Goal: Task Accomplishment & Management: Manage account settings

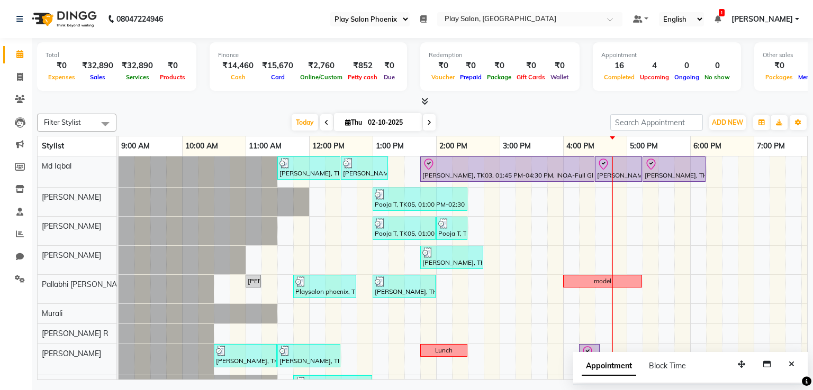
select select "90"
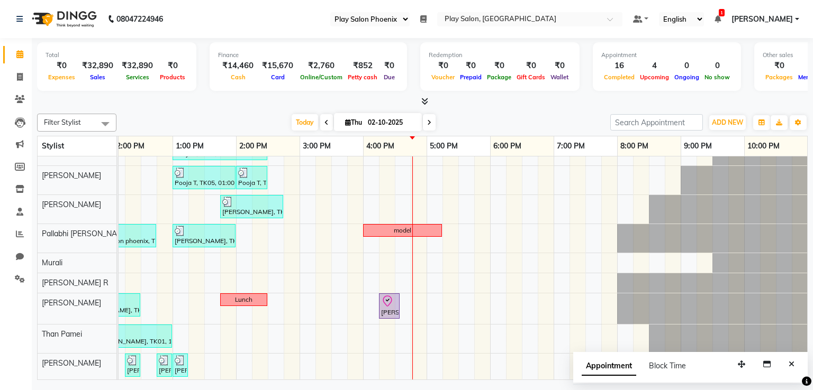
click at [383, 121] on input "02-10-2025" at bounding box center [390, 123] width 53 height 16
select select "10"
select select "2025"
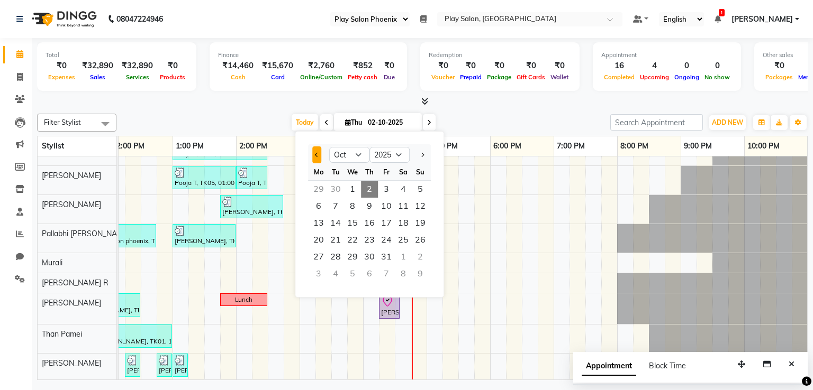
click at [317, 157] on button "Previous month" at bounding box center [316, 155] width 9 height 17
select select "9"
click at [355, 227] on span "17" at bounding box center [352, 223] width 17 height 17
type input "[DATE]"
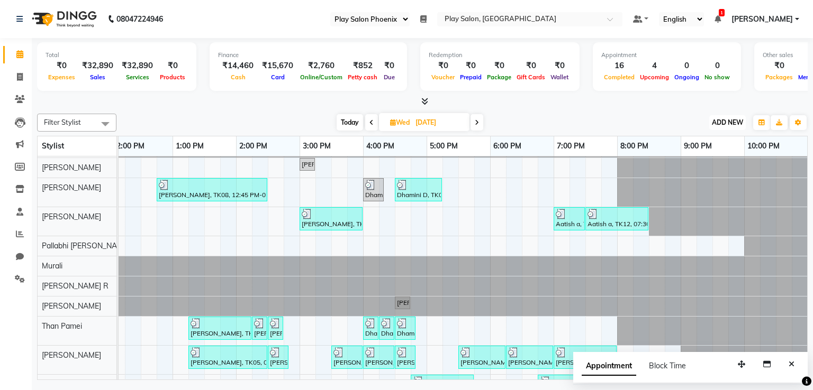
click at [739, 123] on span "ADD NEW" at bounding box center [727, 122] width 31 height 8
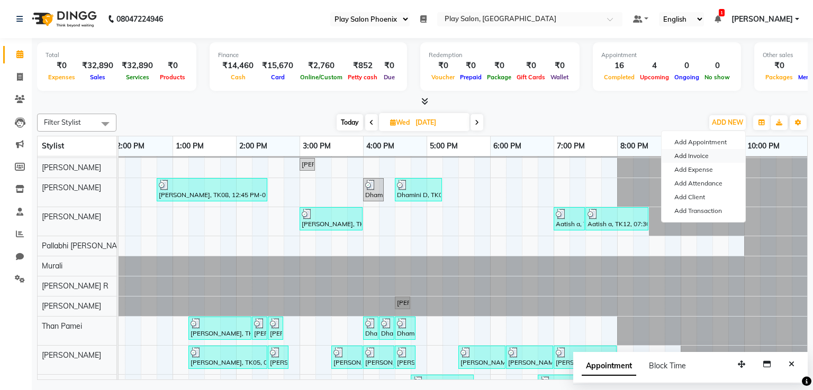
click at [704, 160] on link "Add Invoice" at bounding box center [703, 156] width 84 height 14
select select "service"
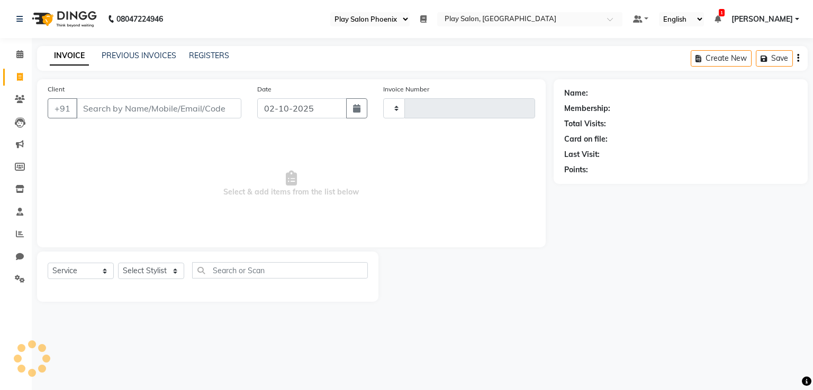
type input "3376"
select select "8350"
click at [121, 57] on link "PREVIOUS INVOICES" at bounding box center [139, 56] width 75 height 10
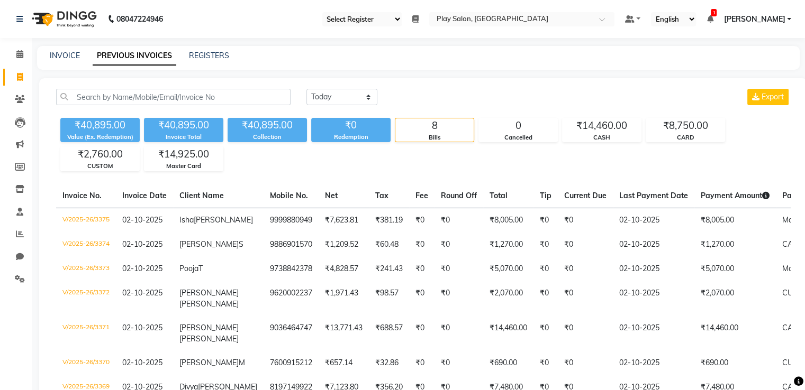
click at [558, 26] on nav "08047224946 Select Register Play Salon Play Salon Phoenix Daily Open Registers …" at bounding box center [402, 19] width 805 height 38
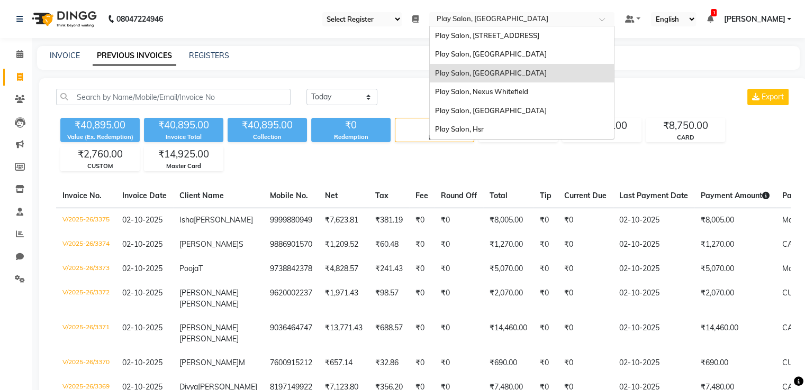
click at [558, 19] on input "text" at bounding box center [510, 20] width 153 height 11
click at [539, 77] on div "Play Salon, [GEOGRAPHIC_DATA]" at bounding box center [522, 73] width 184 height 19
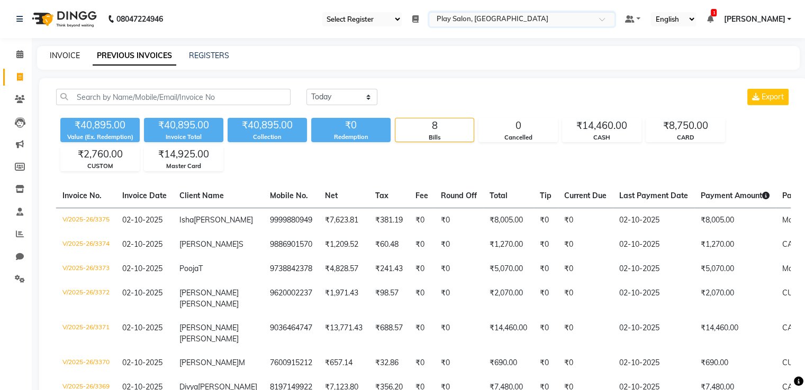
click at [67, 56] on link "INVOICE" at bounding box center [65, 56] width 30 height 10
select select "service"
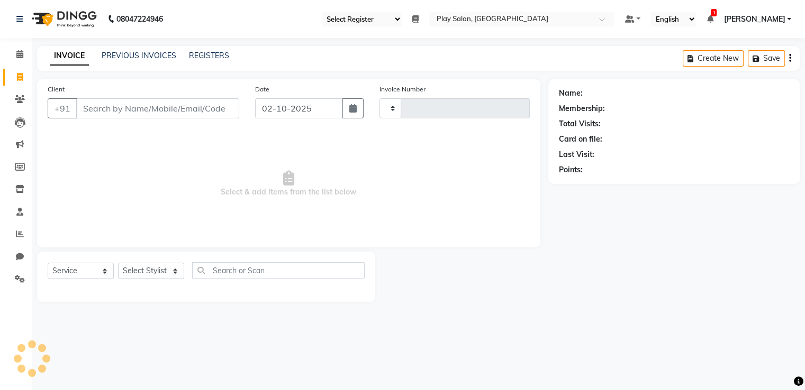
type input "3376"
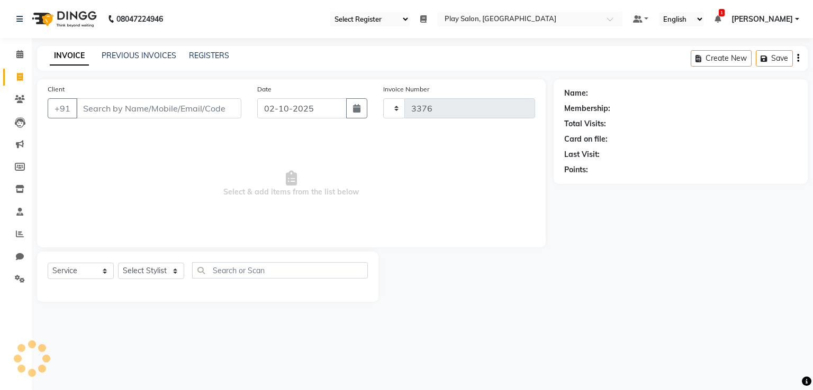
select select "8350"
select select "81412"
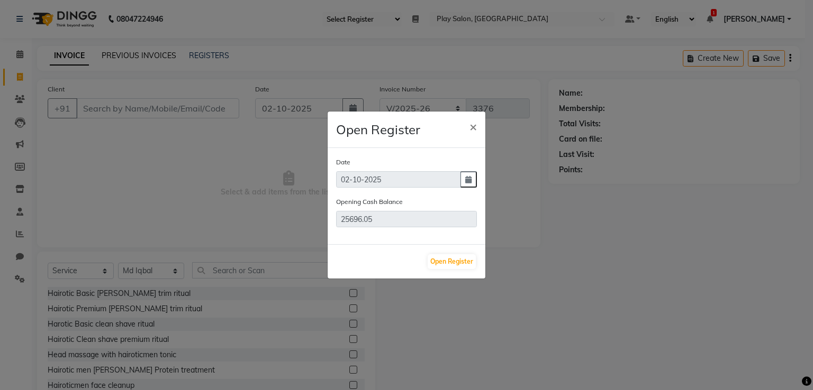
click at [151, 57] on ngb-modal-window "Open Register × Date [DATE] Opening Cash Balance 25696.05 Open Register" at bounding box center [406, 195] width 813 height 390
click at [477, 125] on button "×" at bounding box center [473, 127] width 24 height 30
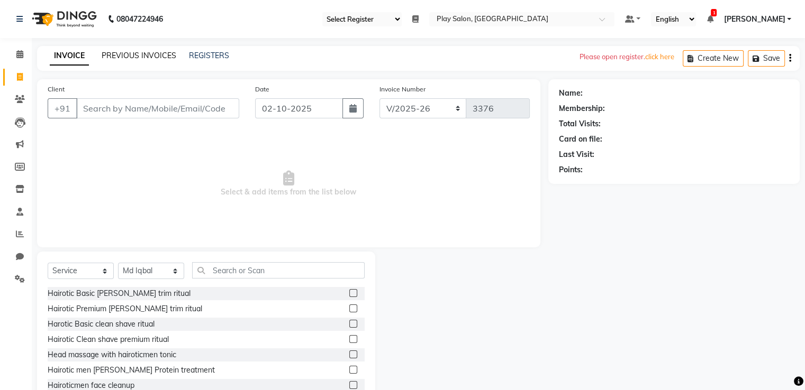
click at [162, 54] on link "PREVIOUS INVOICES" at bounding box center [139, 56] width 75 height 10
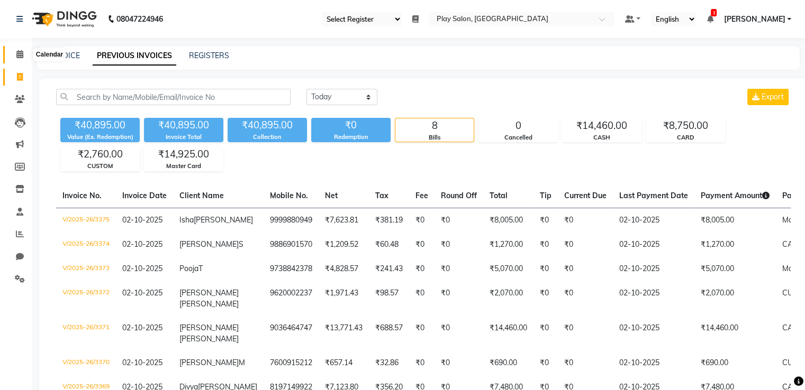
click at [17, 51] on icon at bounding box center [19, 54] width 7 height 8
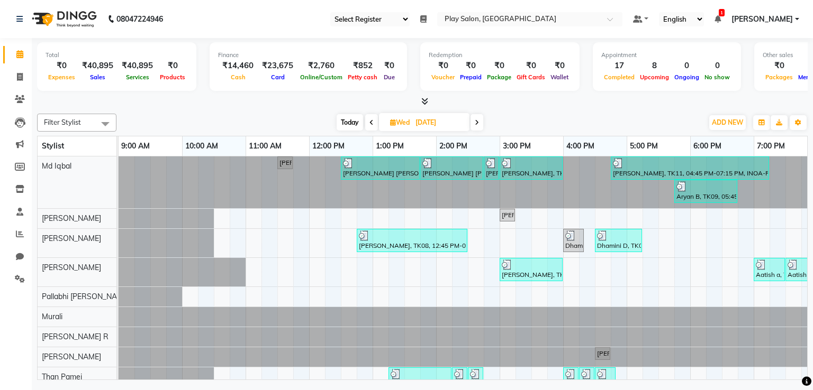
click at [367, 123] on span at bounding box center [371, 122] width 13 height 16
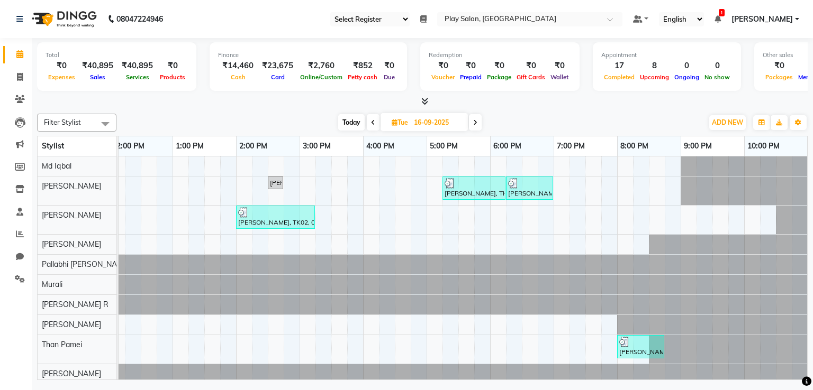
click at [473, 124] on icon at bounding box center [475, 123] width 4 height 6
type input "[DATE]"
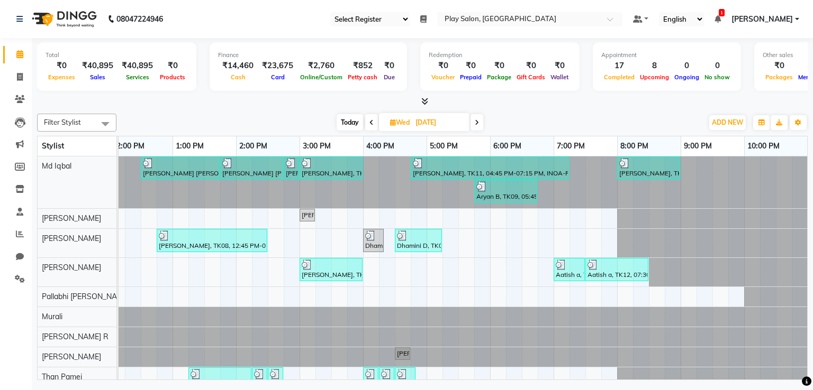
click at [420, 121] on input "[DATE]" at bounding box center [438, 123] width 53 height 16
select select "9"
select select "2025"
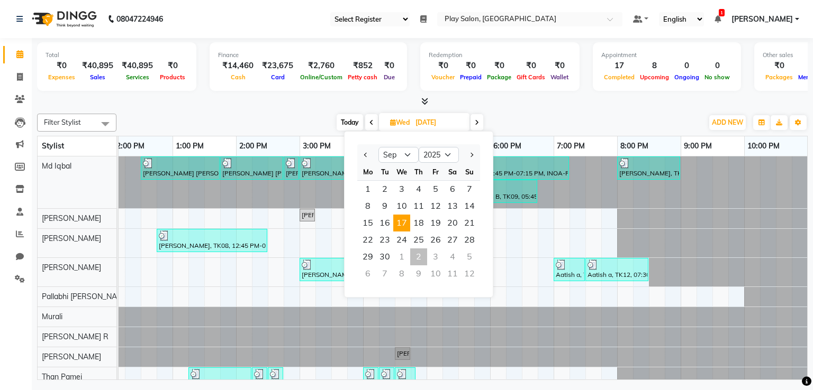
click at [404, 221] on span "17" at bounding box center [401, 223] width 17 height 17
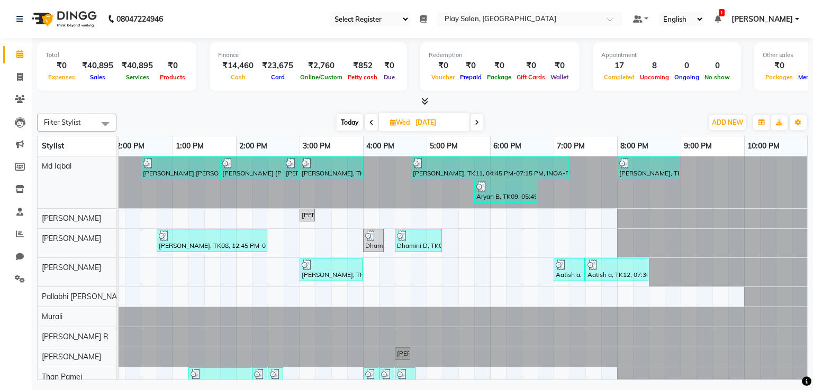
click at [476, 122] on icon at bounding box center [477, 123] width 4 height 6
type input "[DATE]"
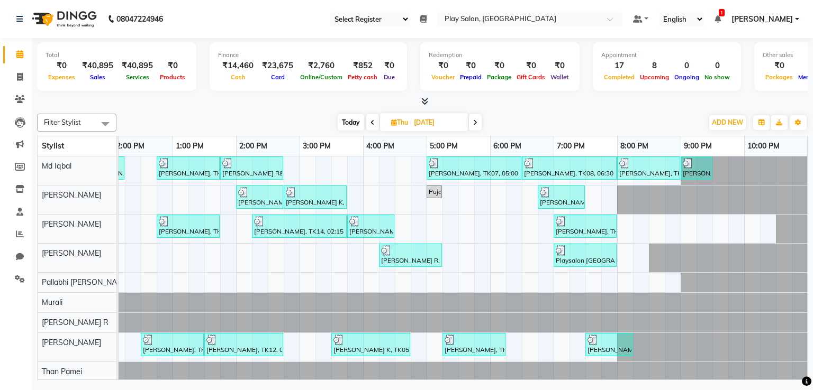
click at [395, 120] on span "Thu" at bounding box center [399, 122] width 22 height 8
select select "9"
select select "2025"
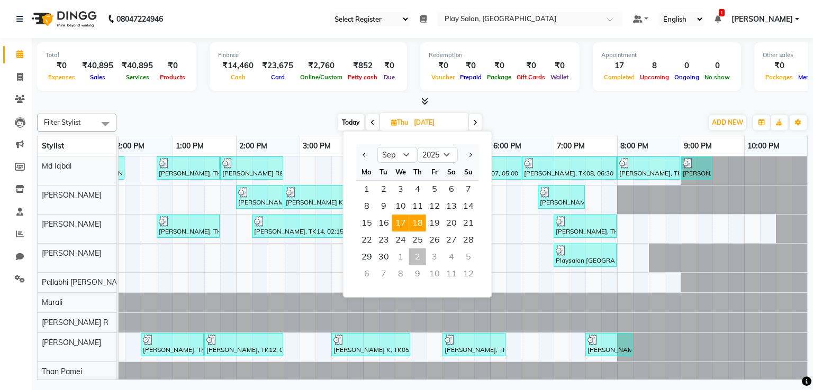
click at [401, 222] on span "17" at bounding box center [400, 223] width 17 height 17
type input "[DATE]"
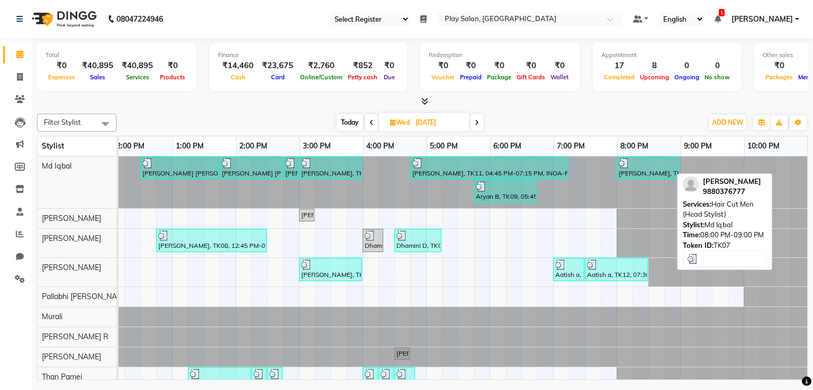
click at [635, 172] on div "[PERSON_NAME], TK07, 08:00 PM-09:00 PM, Hair Cut Men (Head Stylist)" at bounding box center [647, 168] width 61 height 20
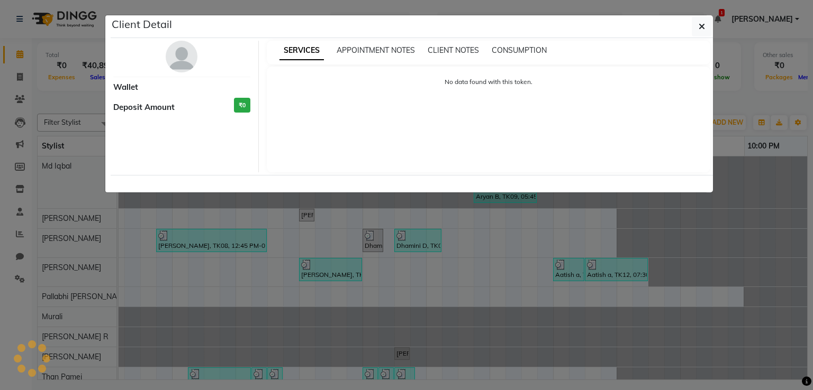
select select "3"
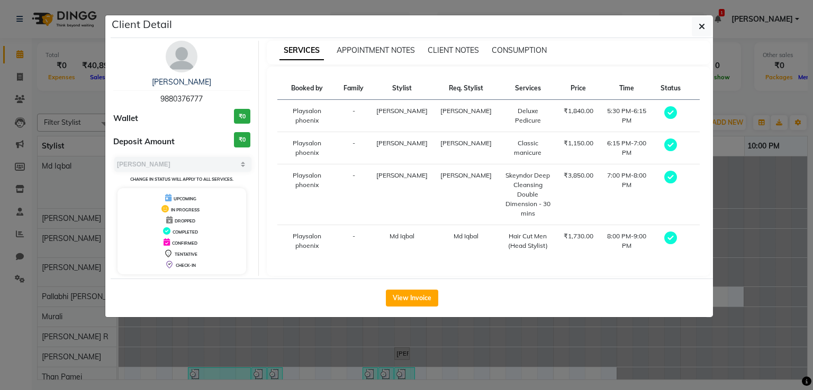
click at [184, 56] on img at bounding box center [182, 57] width 32 height 32
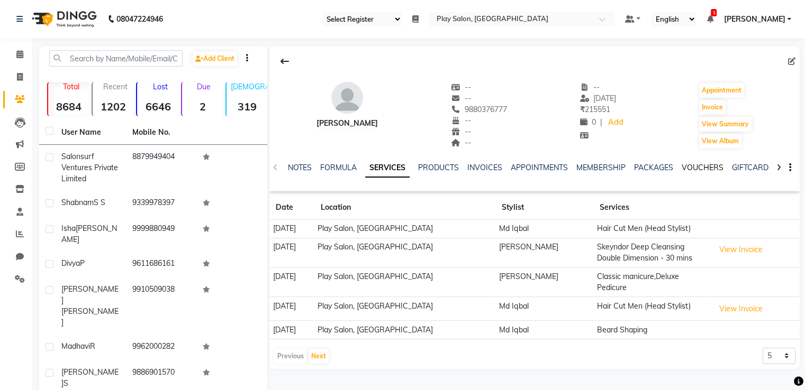
click at [688, 169] on link "VOUCHERS" at bounding box center [702, 168] width 42 height 10
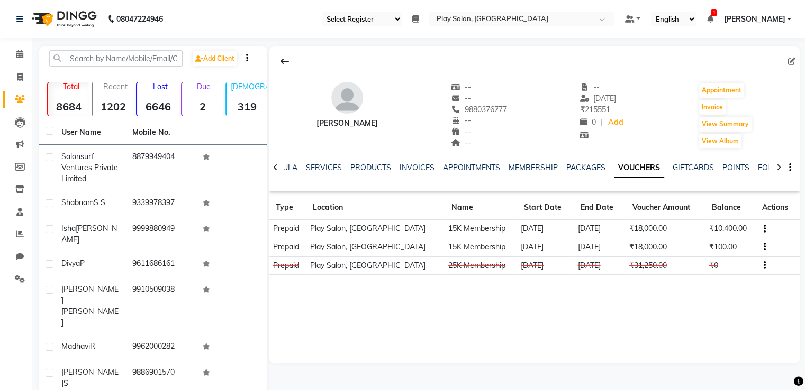
click at [392, 230] on td "Play Salon, [GEOGRAPHIC_DATA]" at bounding box center [375, 229] width 139 height 19
click at [413, 168] on link "INVOICES" at bounding box center [416, 168] width 35 height 10
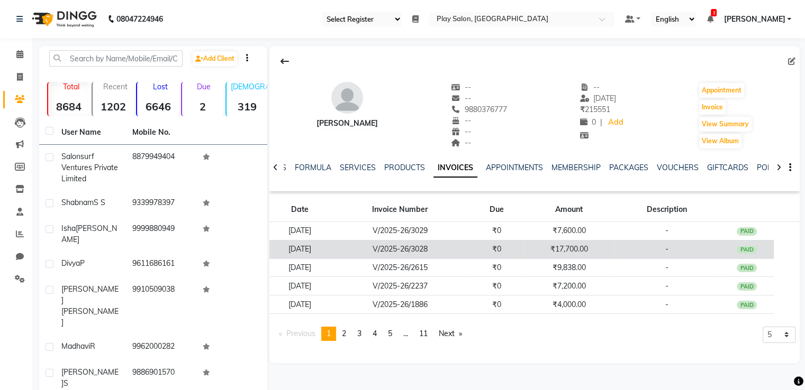
click at [418, 253] on td "V/2025-26/3028" at bounding box center [400, 249] width 139 height 19
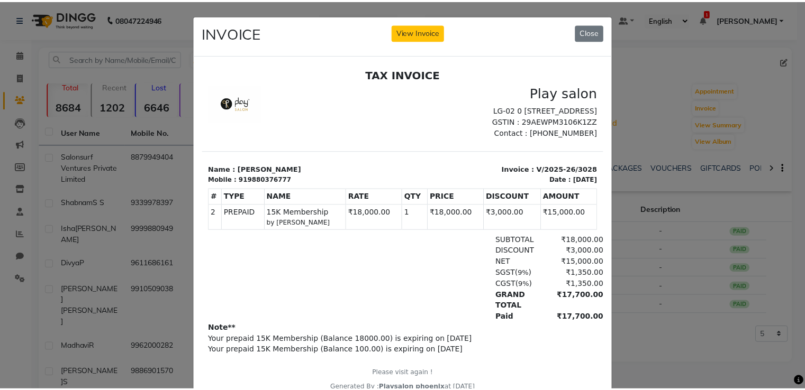
scroll to position [8, 0]
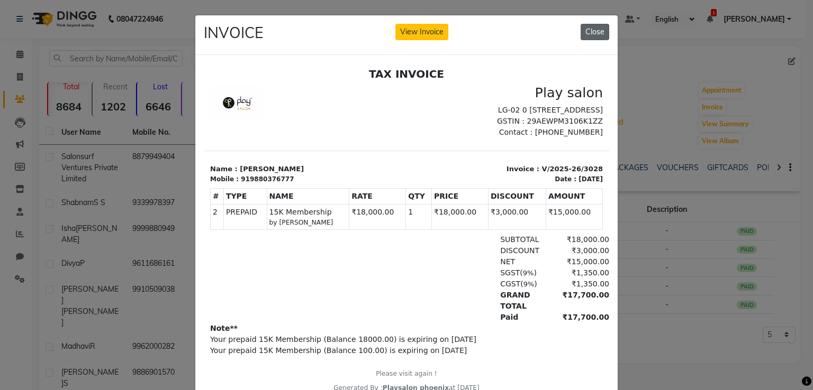
click at [591, 29] on button "Close" at bounding box center [594, 32] width 29 height 16
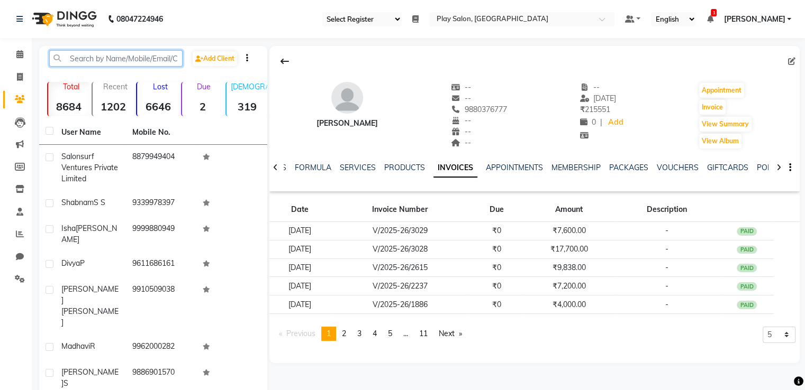
click at [99, 60] on input "text" at bounding box center [115, 58] width 133 height 16
click at [21, 51] on icon at bounding box center [19, 54] width 7 height 8
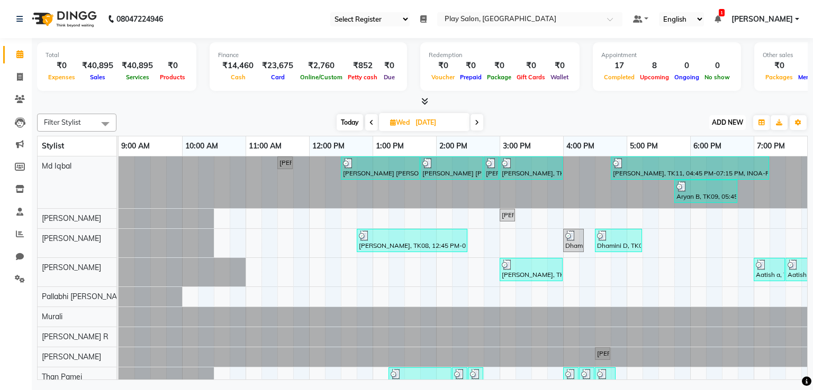
click at [725, 120] on span "ADD NEW" at bounding box center [727, 122] width 31 height 8
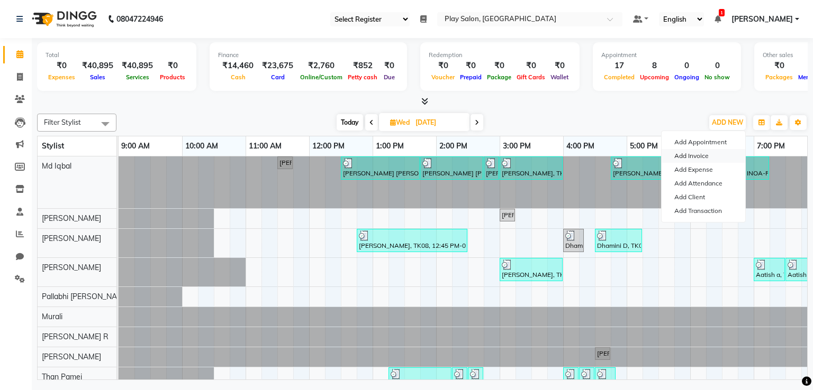
click at [686, 155] on link "Add Invoice" at bounding box center [703, 156] width 84 height 14
select select "service"
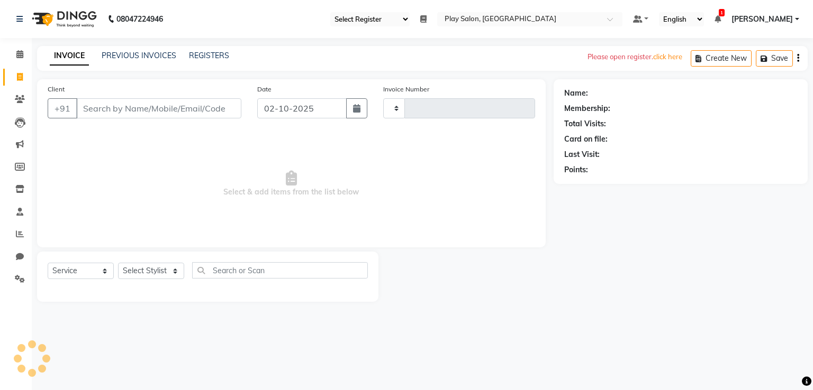
type input "3376"
select select "8350"
select select "81412"
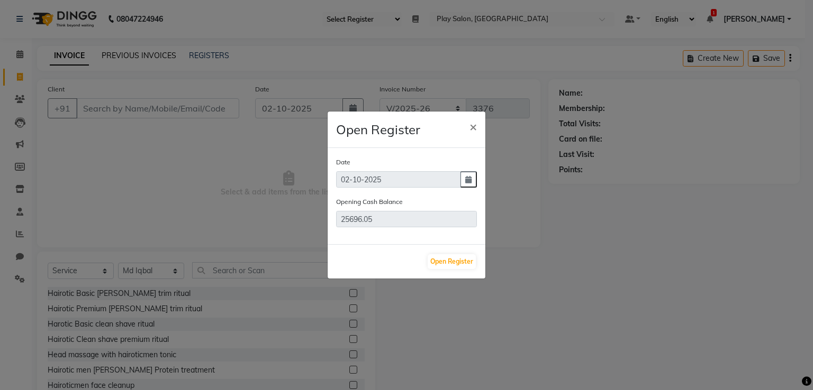
click at [112, 56] on ngb-modal-window "Open Register × Date [DATE] Opening Cash Balance 25696.05 Open Register" at bounding box center [406, 195] width 813 height 390
click at [471, 126] on span "×" at bounding box center [472, 126] width 7 height 16
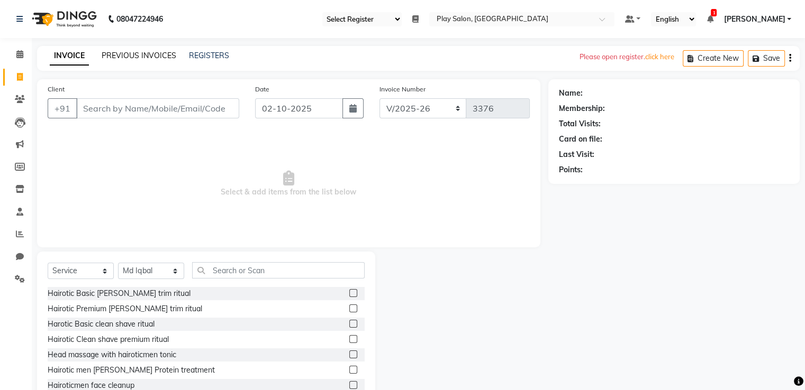
click at [154, 58] on link "PREVIOUS INVOICES" at bounding box center [139, 56] width 75 height 10
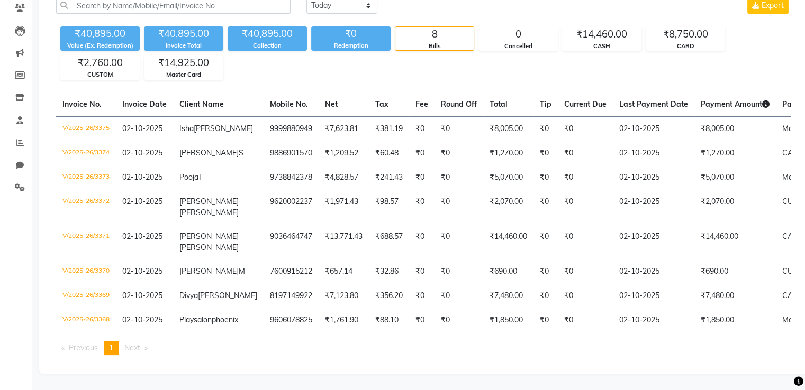
scroll to position [111, 0]
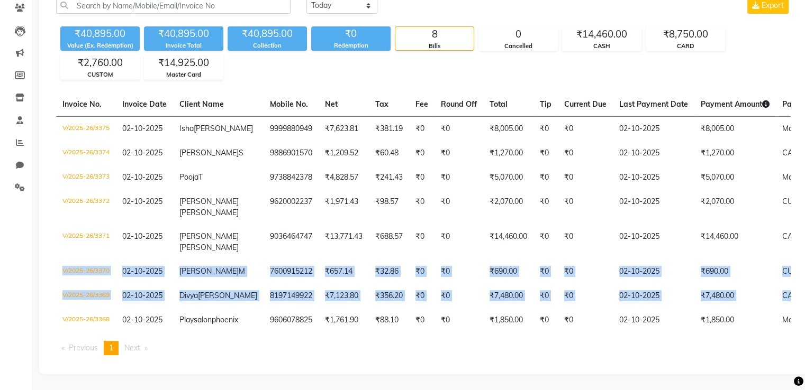
drag, startPoint x: 786, startPoint y: 272, endPoint x: 808, endPoint y: 225, distance: 51.6
click at [805, 225] on html "08047224946 Select Register Play Salon Play Salon Phoenix Daily Open Registers …" at bounding box center [402, 103] width 805 height 390
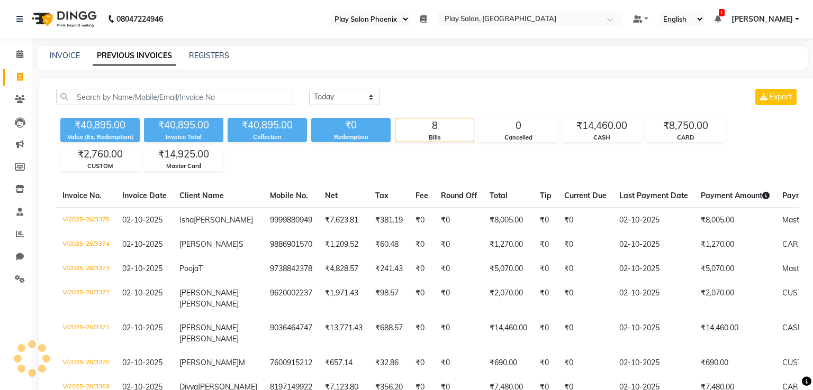
select select "90"
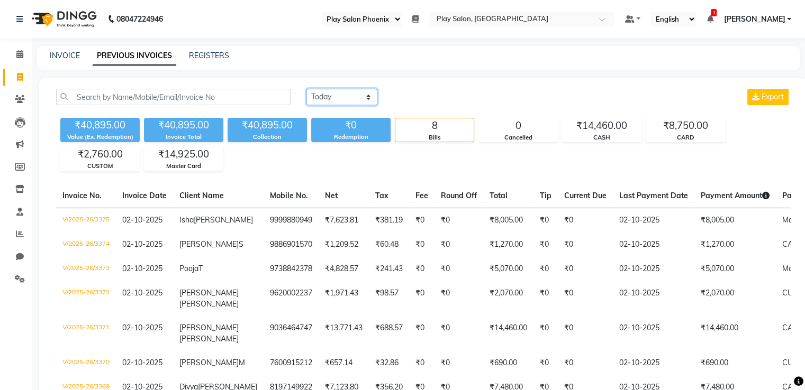
drag, startPoint x: 361, startPoint y: 99, endPoint x: 358, endPoint y: 104, distance: 5.4
click at [361, 99] on select "Today Yesterday Custom Range" at bounding box center [341, 97] width 71 height 16
select select "range"
click at [306, 89] on select "Today Yesterday Custom Range" at bounding box center [341, 97] width 71 height 16
click at [434, 98] on input "02-10-2025" at bounding box center [428, 97] width 74 height 15
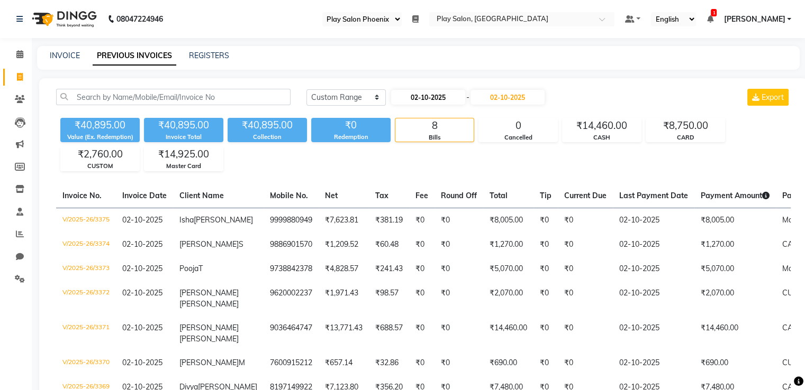
select select "10"
select select "2025"
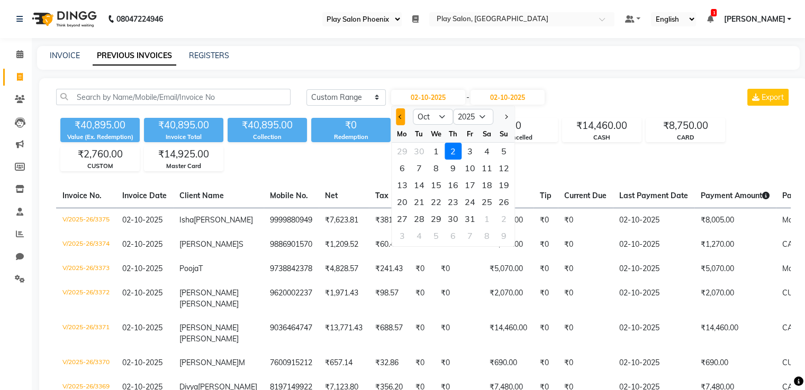
click at [396, 117] on button "Previous month" at bounding box center [400, 116] width 9 height 17
select select "9"
click at [438, 182] on div "17" at bounding box center [435, 185] width 17 height 17
type input "[DATE]"
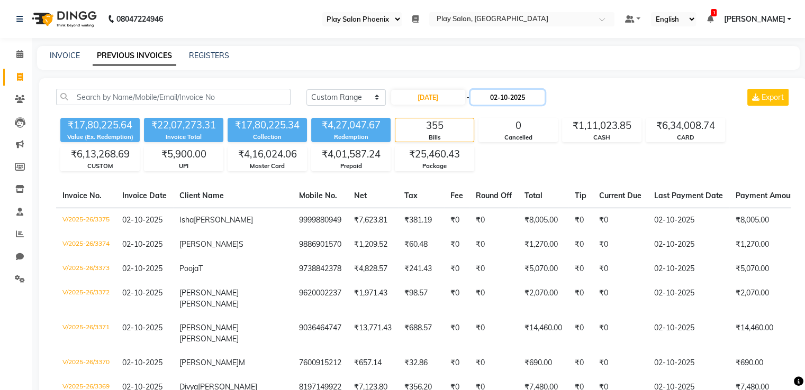
click at [504, 96] on input "02-10-2025" at bounding box center [507, 97] width 74 height 15
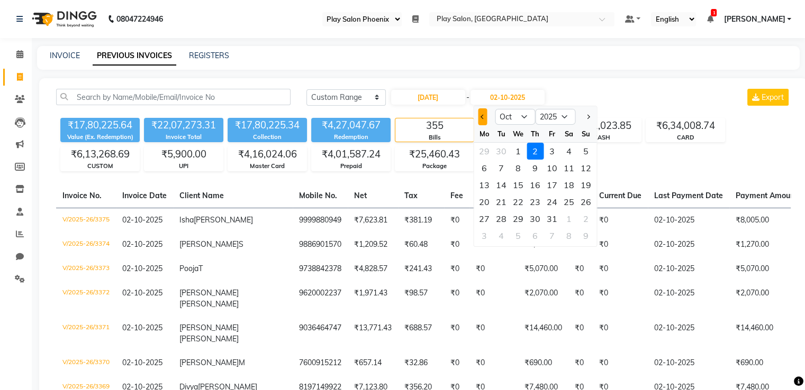
click at [481, 113] on button "Previous month" at bounding box center [482, 116] width 9 height 17
select select "9"
click at [516, 187] on div "17" at bounding box center [517, 185] width 17 height 17
type input "[DATE]"
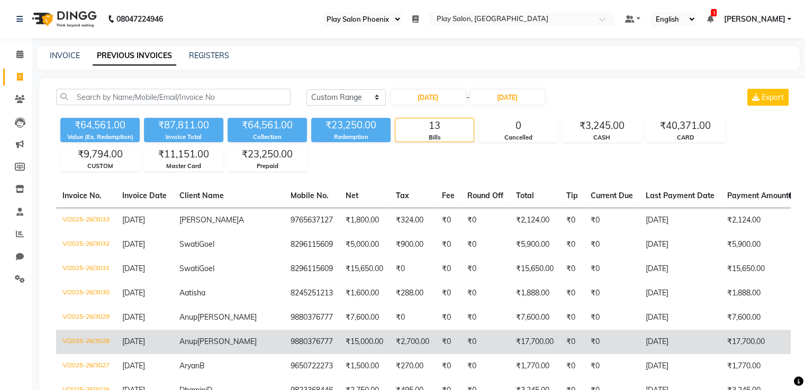
click at [105, 352] on td "V/2025-26/3028" at bounding box center [86, 342] width 60 height 24
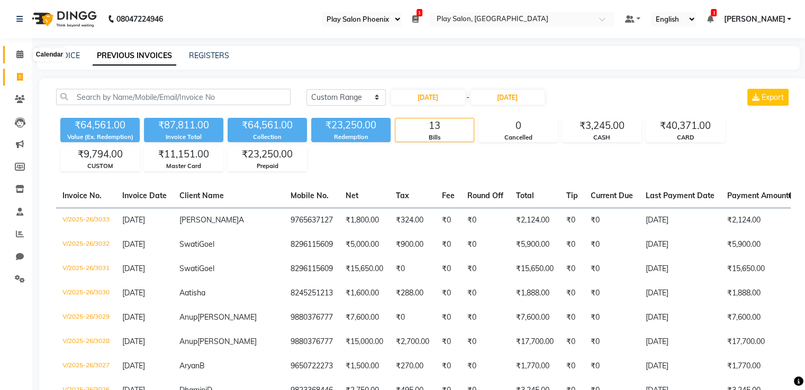
click at [22, 55] on icon at bounding box center [19, 54] width 7 height 8
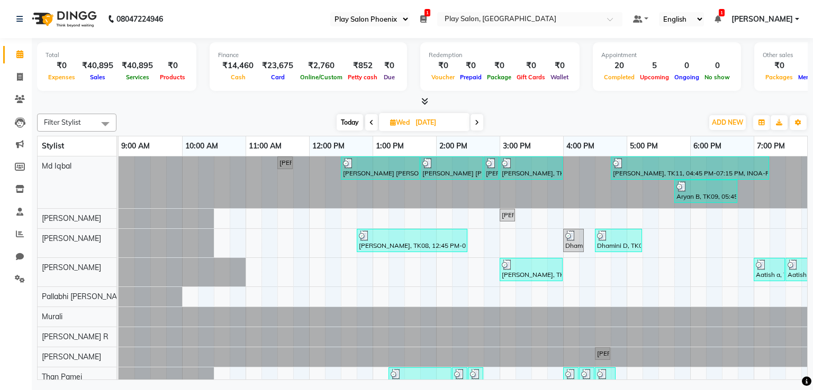
click at [346, 121] on span "Today" at bounding box center [349, 122] width 26 height 16
type input "02-10-2025"
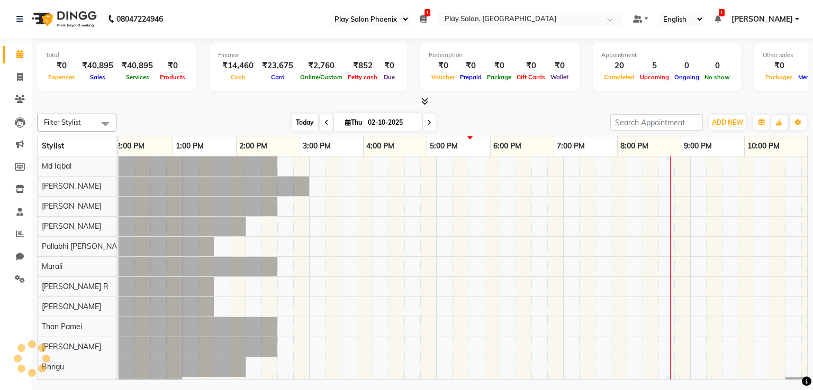
scroll to position [0, 200]
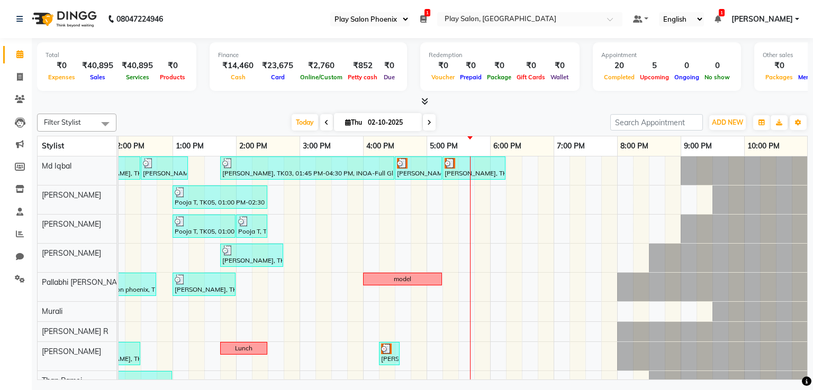
click at [794, 19] on link "[PERSON_NAME]" at bounding box center [765, 19] width 68 height 11
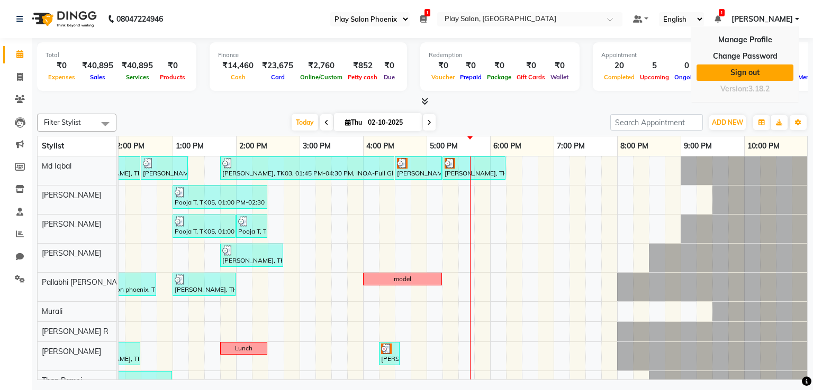
click at [757, 75] on link "Sign out" at bounding box center [744, 73] width 97 height 16
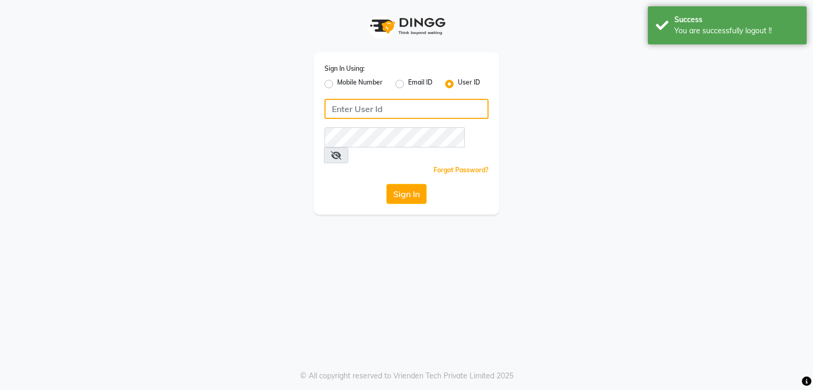
type input "9606078825"
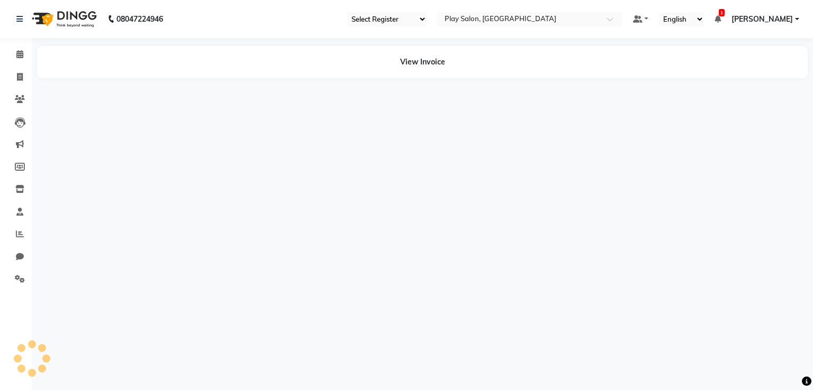
select select "90"
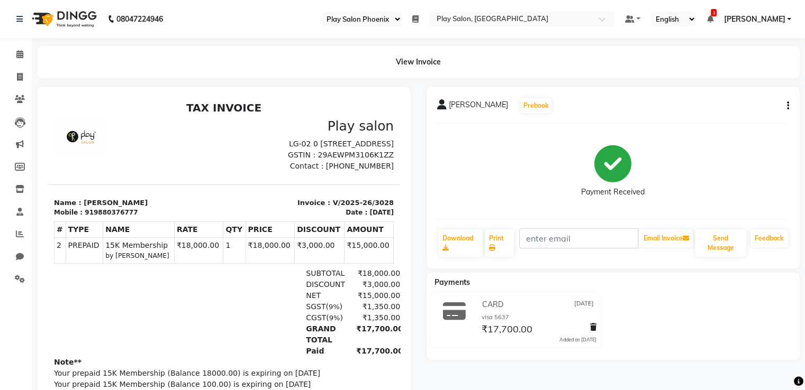
click at [787, 106] on icon "button" at bounding box center [788, 106] width 2 height 1
click at [753, 115] on div "Edit Invoice" at bounding box center [744, 112] width 53 height 13
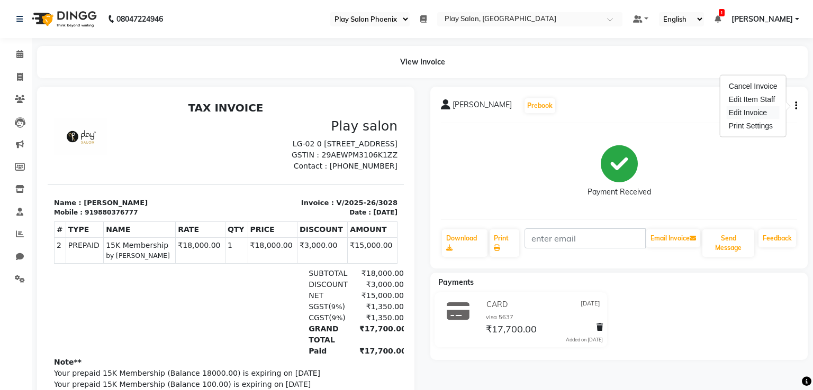
select select "service"
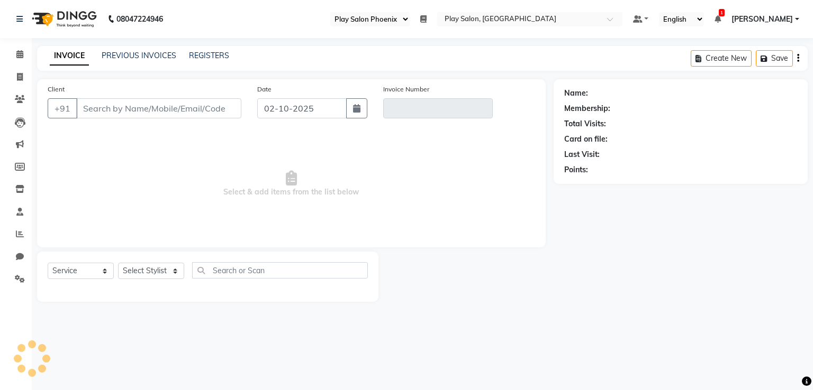
select select "81412"
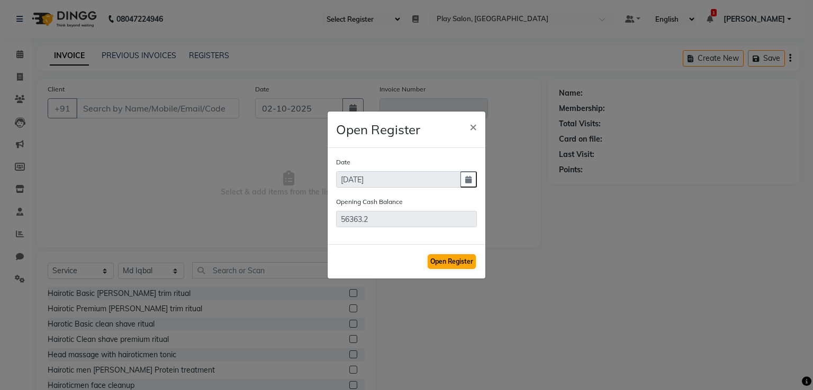
type input "9880376777"
type input "V/2025-26/3028"
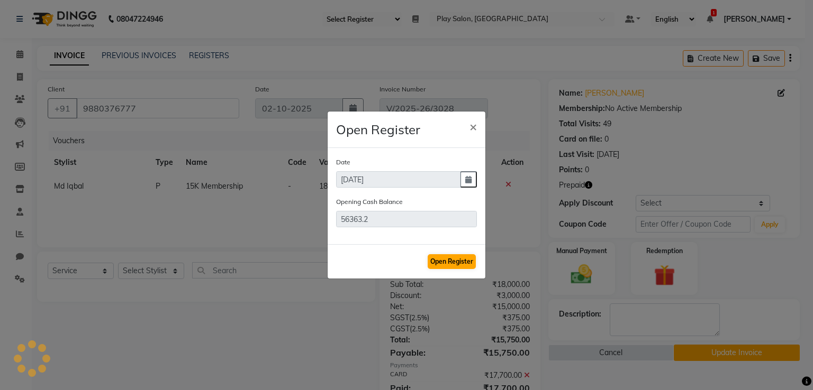
type input "[DATE]"
select select "select"
click at [449, 265] on button "Open Register" at bounding box center [451, 261] width 48 height 15
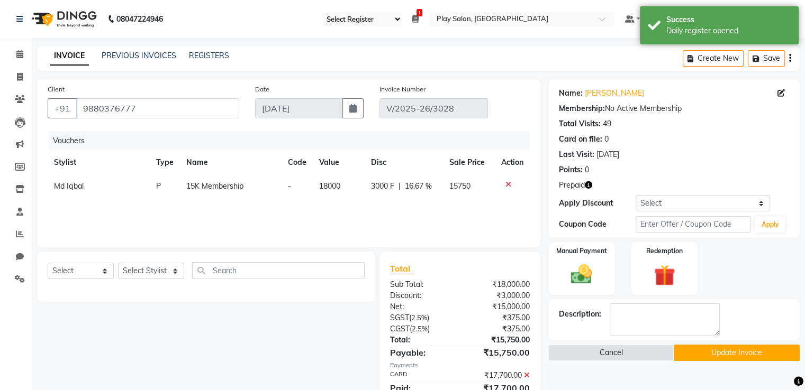
click at [69, 185] on span "Md Iqbal" at bounding box center [69, 186] width 30 height 10
select select "81412"
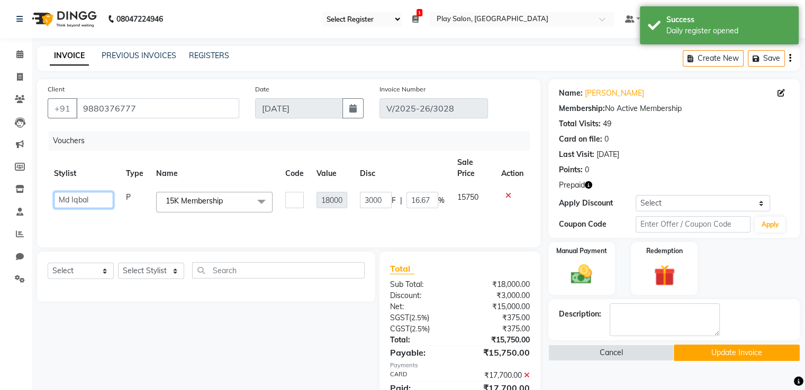
click at [85, 197] on select "Albaz Ali Aravind Bhrigu Chytra Diksha Tamang General Technician . Imran Ansari…" at bounding box center [83, 200] width 59 height 16
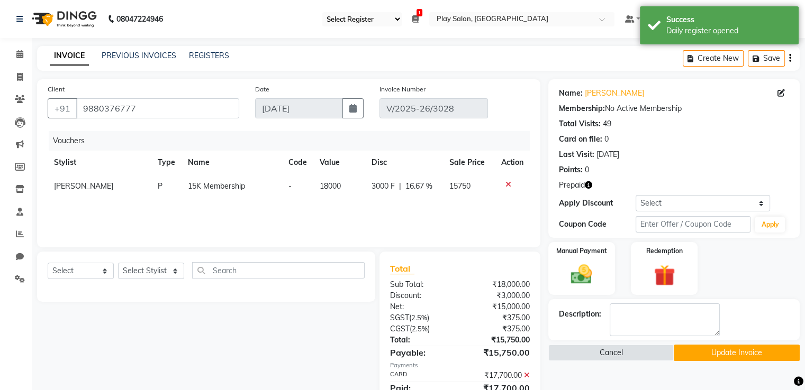
click at [738, 351] on button "Update Invoice" at bounding box center [736, 353] width 126 height 16
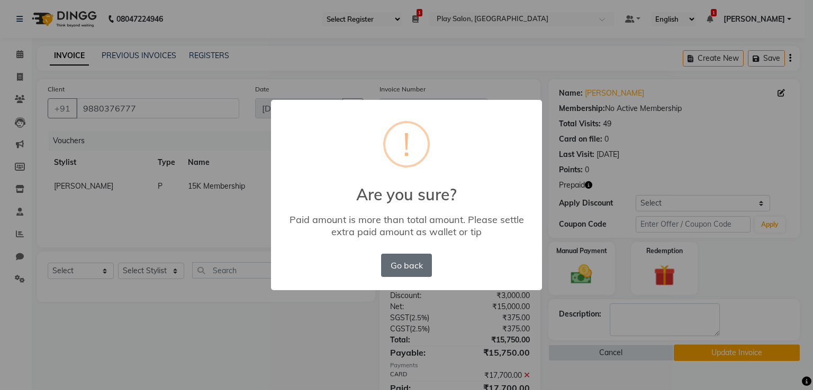
click at [413, 266] on button "Go back" at bounding box center [406, 265] width 51 height 23
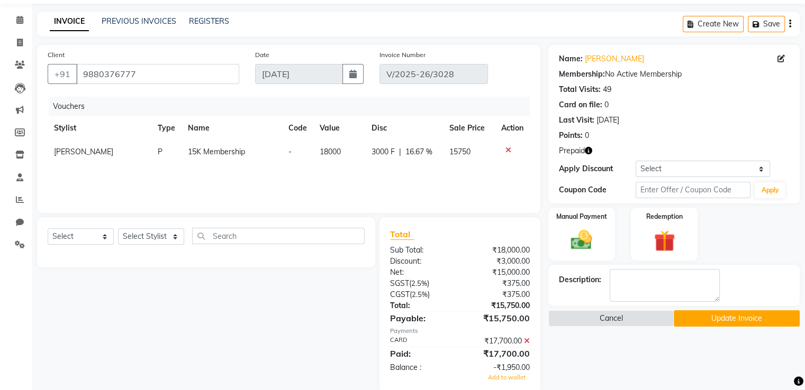
scroll to position [53, 0]
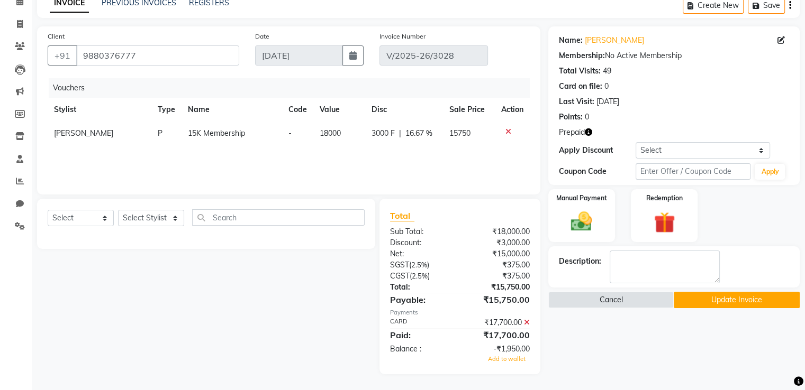
click at [461, 140] on td "15750" at bounding box center [469, 134] width 52 height 24
select select "92583"
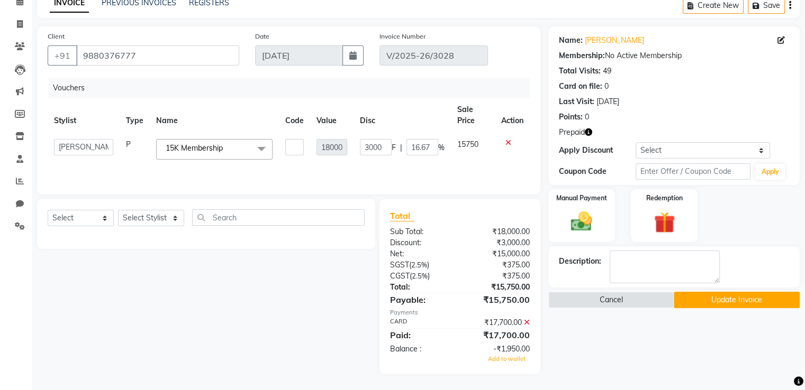
click at [461, 140] on span "15750" at bounding box center [467, 145] width 21 height 10
click at [468, 143] on span "15750" at bounding box center [467, 145] width 21 height 10
click at [470, 143] on span "15750" at bounding box center [467, 145] width 21 height 10
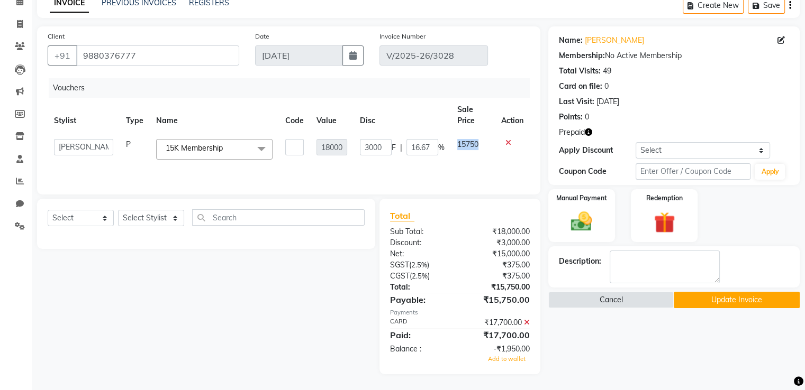
click at [470, 143] on span "15750" at bounding box center [467, 145] width 21 height 10
click at [21, 1] on icon at bounding box center [19, 1] width 7 height 8
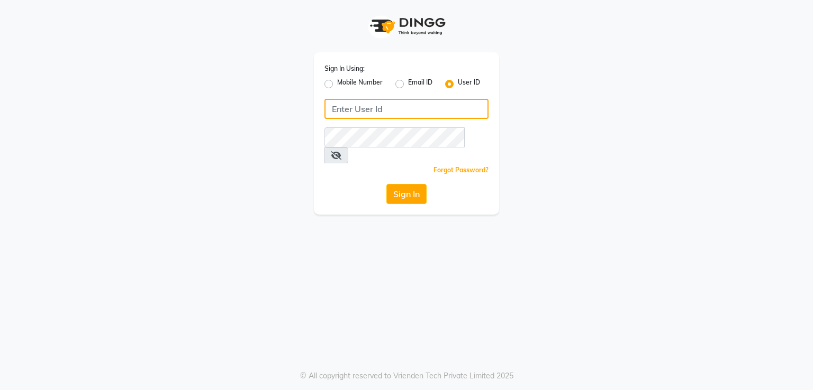
type input "9606078825"
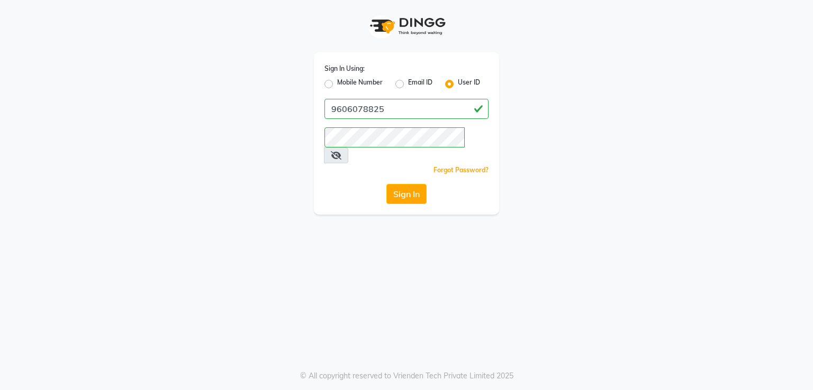
click at [337, 85] on label "Mobile Number" at bounding box center [359, 84] width 45 height 13
click at [337, 85] on input "Mobile Number" at bounding box center [340, 81] width 7 height 7
radio input "true"
radio input "false"
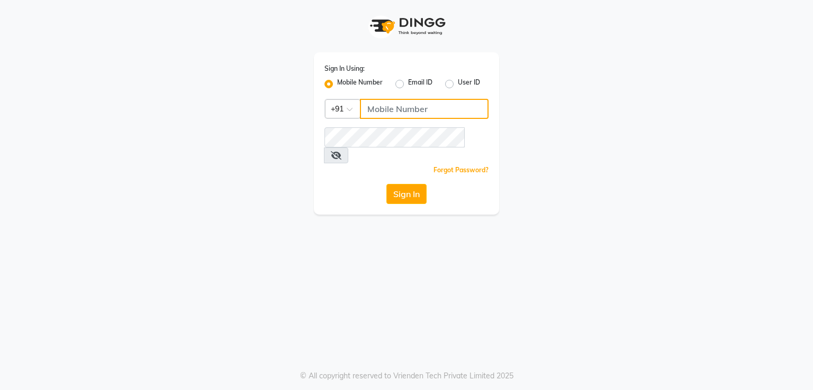
click at [432, 111] on input "Username" at bounding box center [424, 109] width 129 height 20
type input "8105598368"
click at [341, 184] on div "Sign In" at bounding box center [406, 194] width 164 height 20
click at [396, 184] on button "Sign In" at bounding box center [406, 194] width 40 height 20
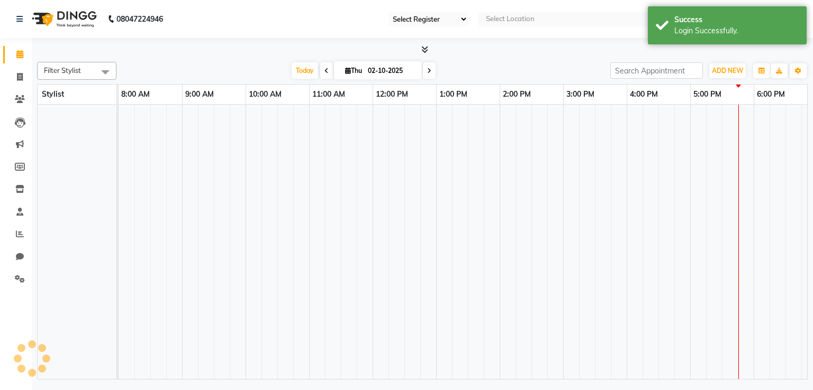
select select "90"
select select "en"
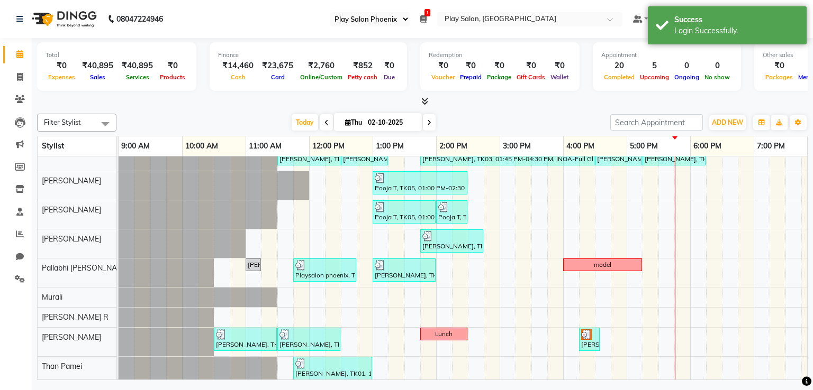
click at [428, 19] on ul "Select Register Play Salon Play Salon Phoenix 1 Daily Open Registers nothing to…" at bounding box center [476, 19] width 303 height 14
click at [426, 20] on icon at bounding box center [423, 18] width 6 height 7
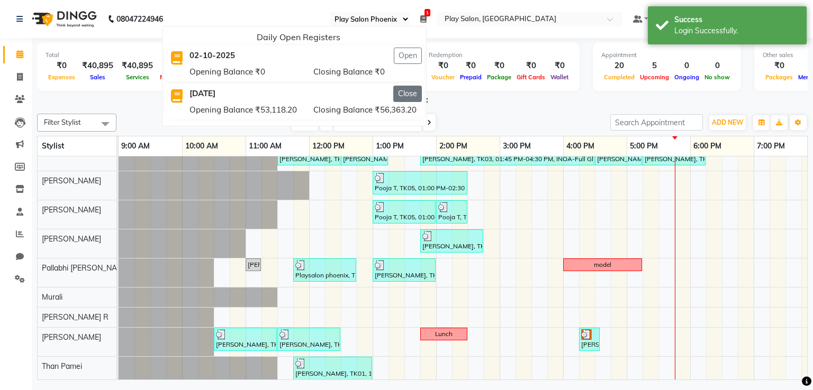
click at [422, 95] on button "Close" at bounding box center [407, 94] width 29 height 16
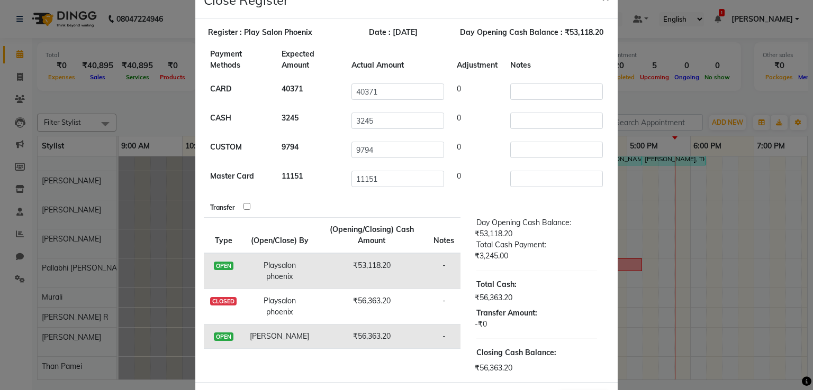
scroll to position [75, 0]
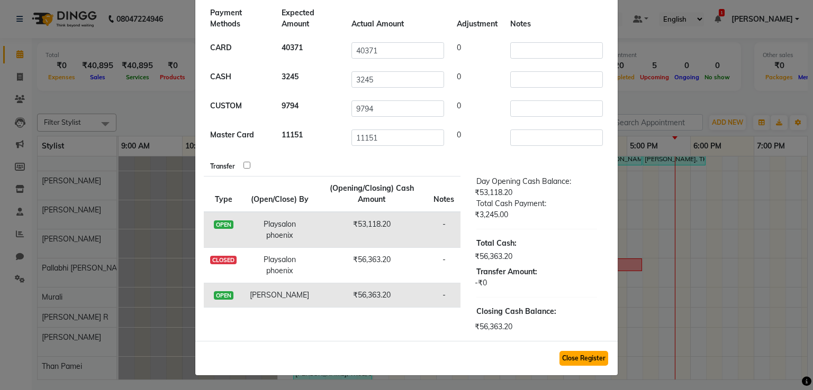
click at [570, 351] on button "Close Register" at bounding box center [583, 358] width 49 height 15
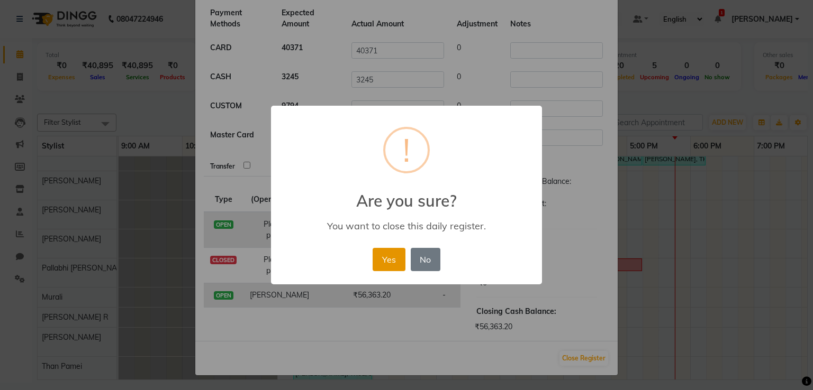
click at [390, 258] on button "Yes" at bounding box center [388, 259] width 32 height 23
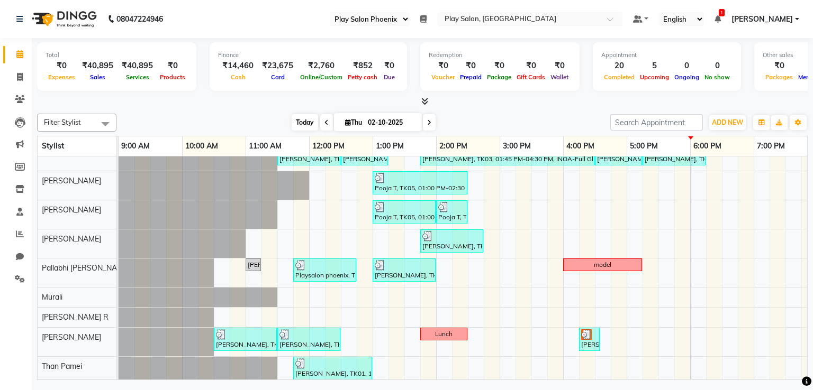
click at [304, 125] on span "Today" at bounding box center [304, 122] width 26 height 16
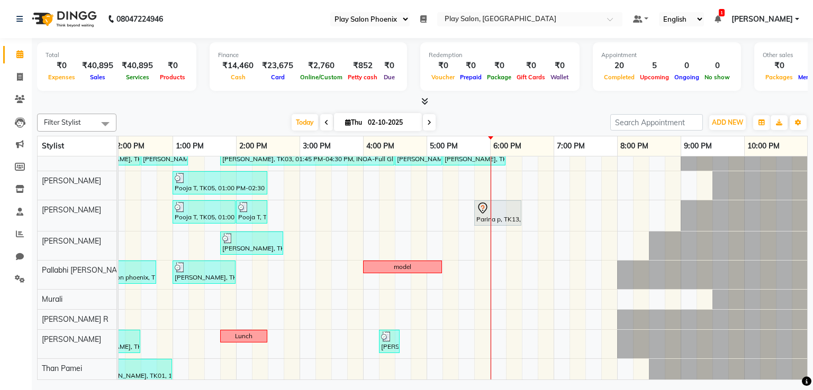
click at [427, 121] on icon at bounding box center [429, 123] width 4 height 6
type input "03-10-2025"
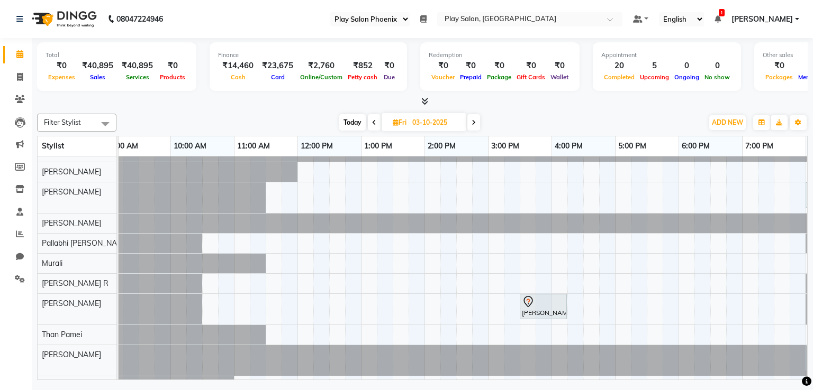
scroll to position [0, 14]
click at [207, 239] on div "Divya P, 08:00 PM-09:00 PM, Hair Cut Men (Head Stylist) Jocob J, 03:30 PM-04:15…" at bounding box center [549, 365] width 889 height 446
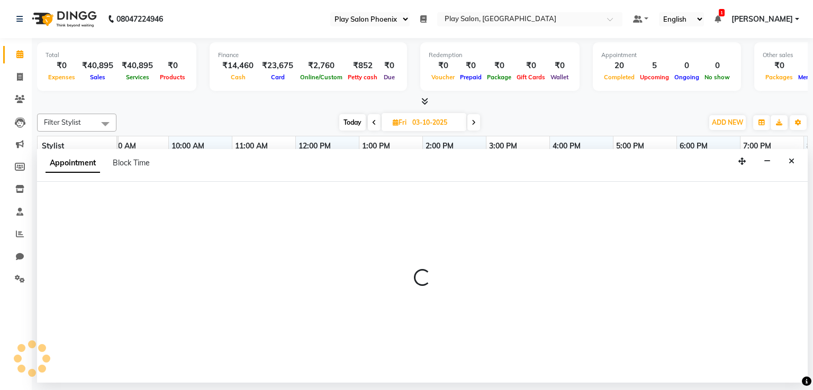
select select "92102"
select select "630"
select select "tentative"
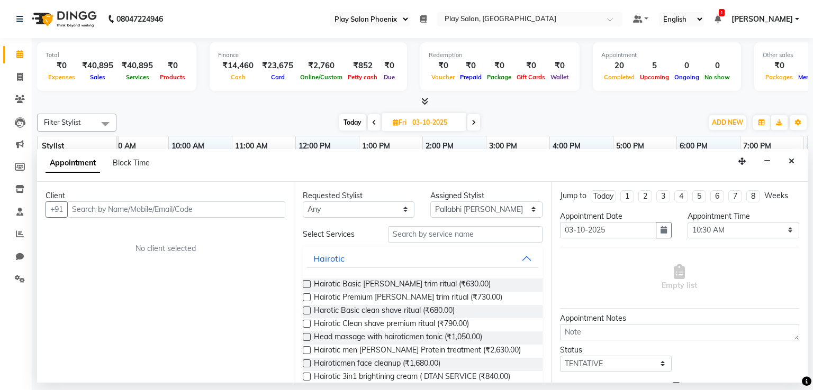
click at [116, 211] on input "text" at bounding box center [176, 210] width 218 height 16
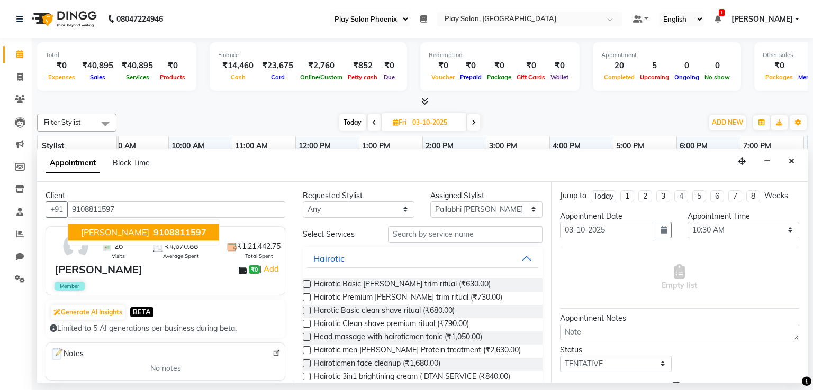
click at [116, 233] on span "Sonia Fransasco" at bounding box center [115, 232] width 68 height 11
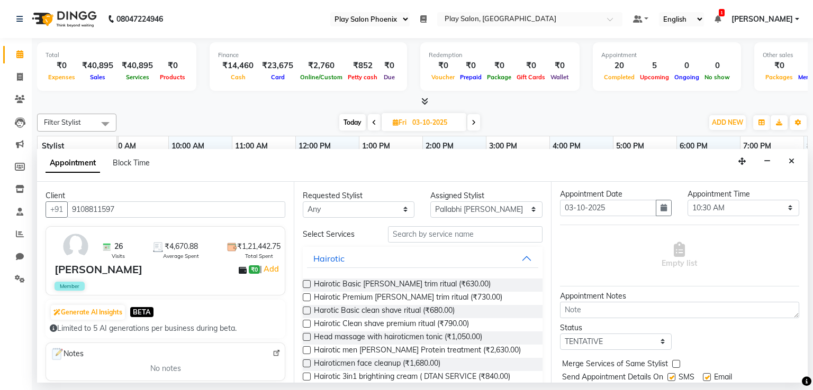
scroll to position [0, 0]
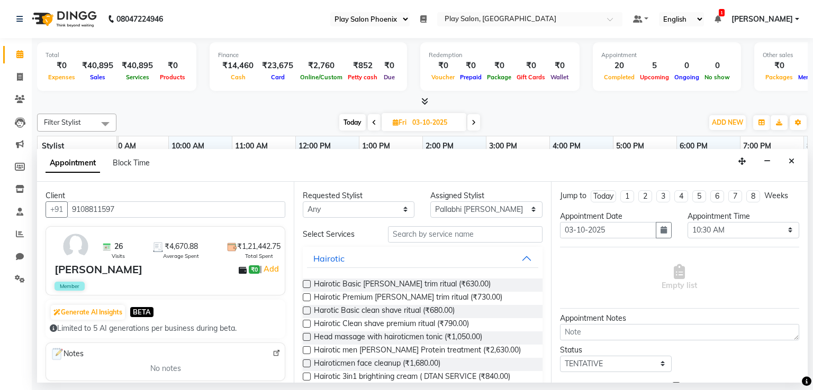
type input "9108811597"
click at [452, 234] on input "text" at bounding box center [465, 234] width 154 height 16
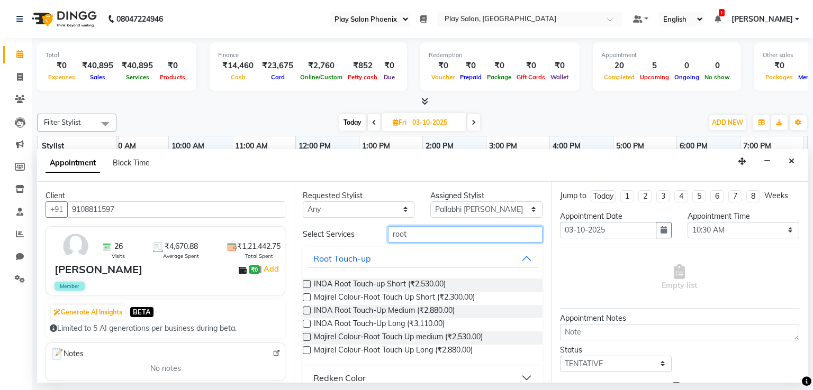
type input "root"
click at [307, 323] on label at bounding box center [307, 324] width 8 height 8
click at [307, 323] on input "checkbox" at bounding box center [306, 325] width 7 height 7
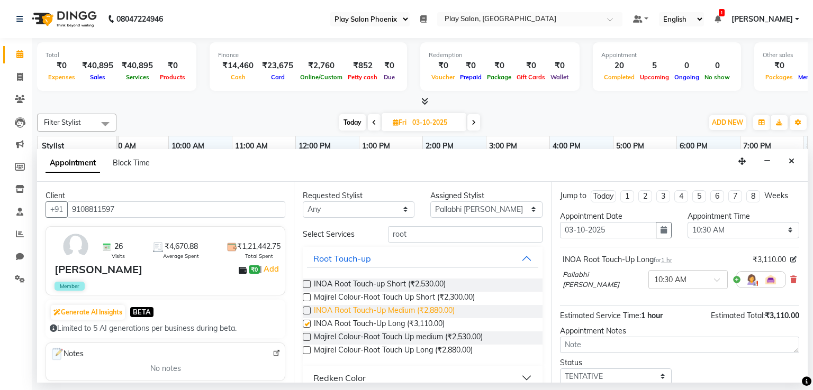
checkbox input "false"
click at [449, 238] on input "root" at bounding box center [465, 234] width 154 height 16
type input "r"
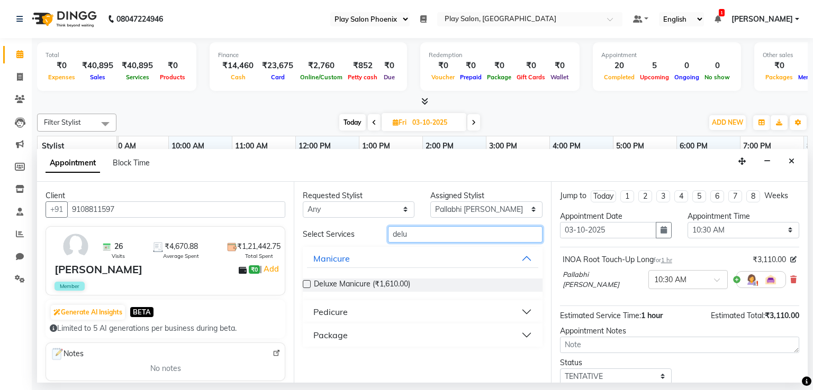
type input "delu"
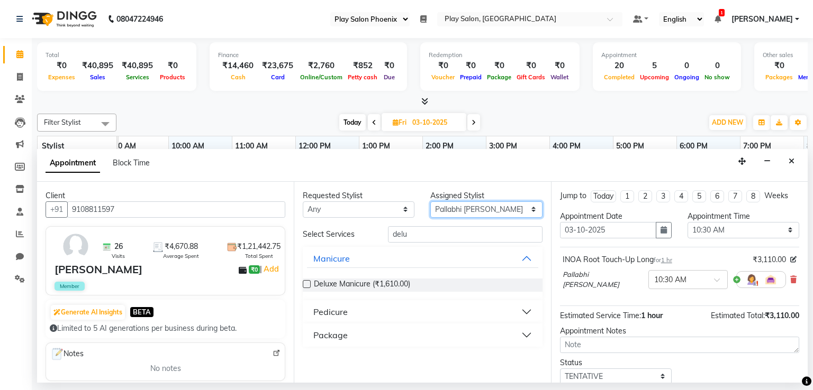
click at [455, 213] on select "Select Albaz Ali Aravind Bhrigu Chytra Diksha Tamang General Technician . Imran…" at bounding box center [486, 210] width 112 height 16
select select "81417"
click at [430, 202] on select "Select Albaz Ali Aravind Bhrigu Chytra Diksha Tamang General Technician . Imran…" at bounding box center [486, 210] width 112 height 16
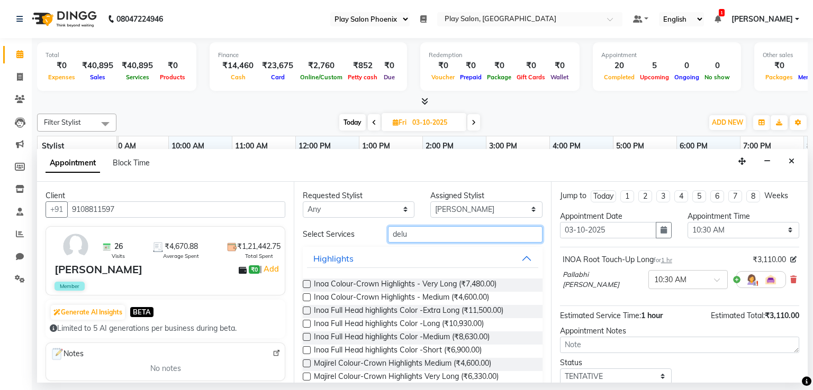
click at [433, 232] on input "delu" at bounding box center [465, 234] width 154 height 16
type input "d"
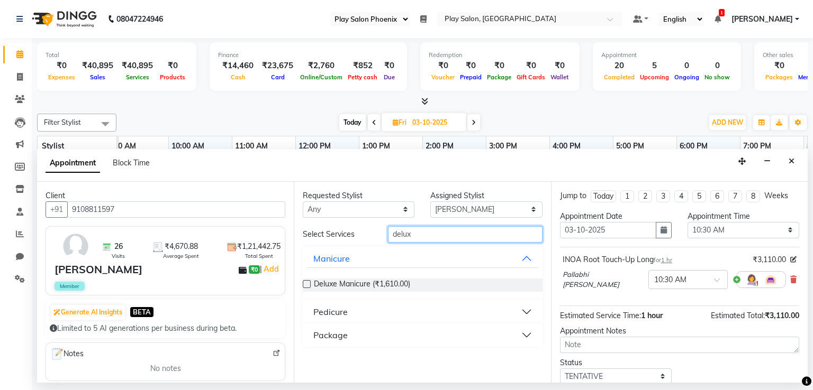
type input "delux"
click at [307, 280] on label at bounding box center [307, 284] width 8 height 8
click at [307, 282] on input "checkbox" at bounding box center [306, 285] width 7 height 7
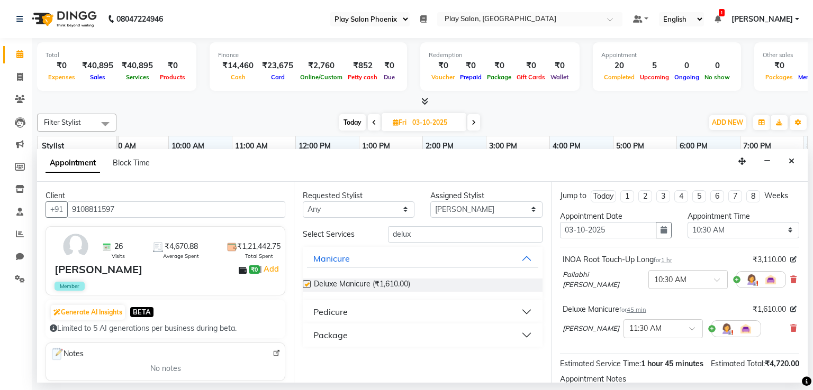
checkbox input "false"
click at [424, 233] on input "delux" at bounding box center [465, 234] width 154 height 16
click at [448, 309] on button "Pedicure" at bounding box center [422, 312] width 231 height 19
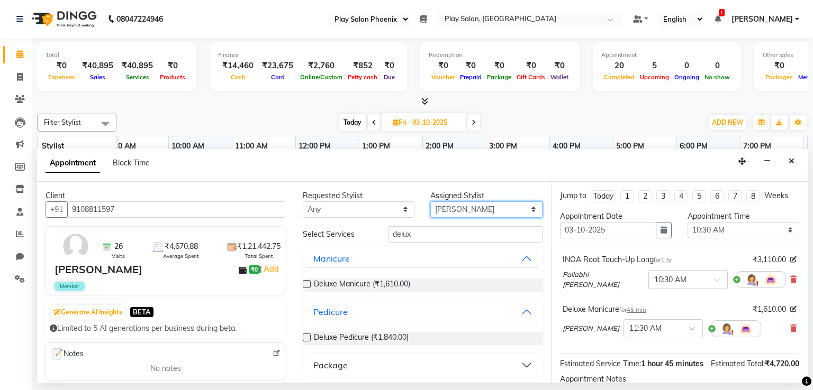
click at [459, 211] on select "Select Albaz Ali Aravind Bhrigu Chytra Diksha Tamang General Technician . Imran…" at bounding box center [486, 210] width 112 height 16
select select "87914"
click at [430, 202] on select "Select Albaz Ali Aravind Bhrigu Chytra Diksha Tamang General Technician . Imran…" at bounding box center [486, 210] width 112 height 16
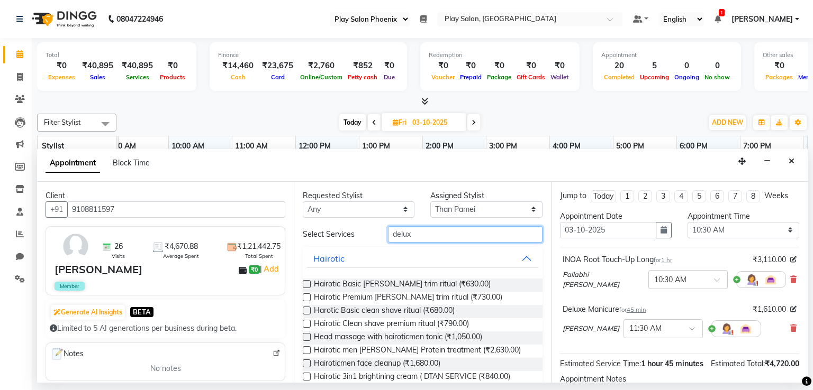
click at [436, 229] on input "delux" at bounding box center [465, 234] width 154 height 16
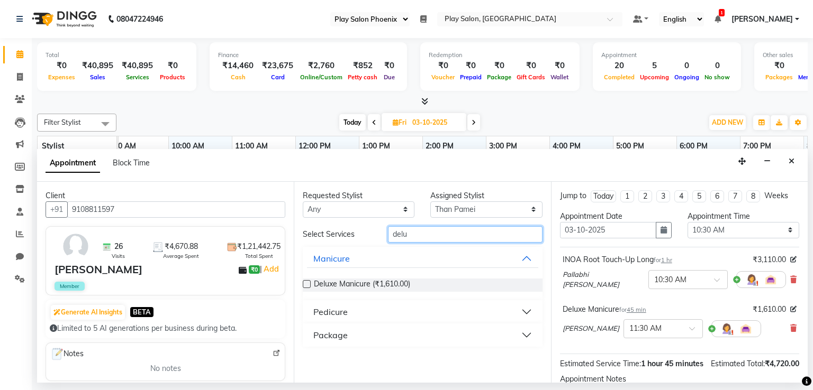
type input "delux"
click at [406, 318] on button "Pedicure" at bounding box center [422, 312] width 231 height 19
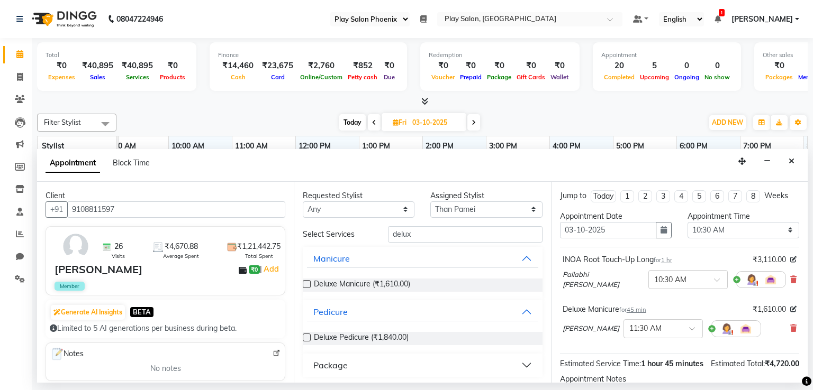
click at [305, 337] on label at bounding box center [307, 338] width 8 height 8
click at [305, 337] on input "checkbox" at bounding box center [306, 338] width 7 height 7
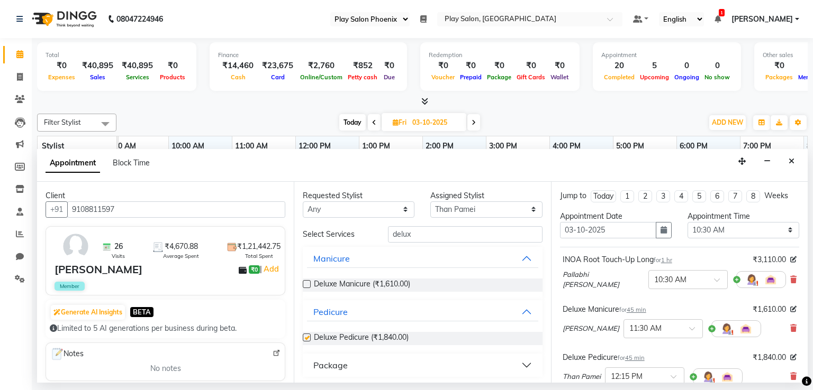
checkbox input "false"
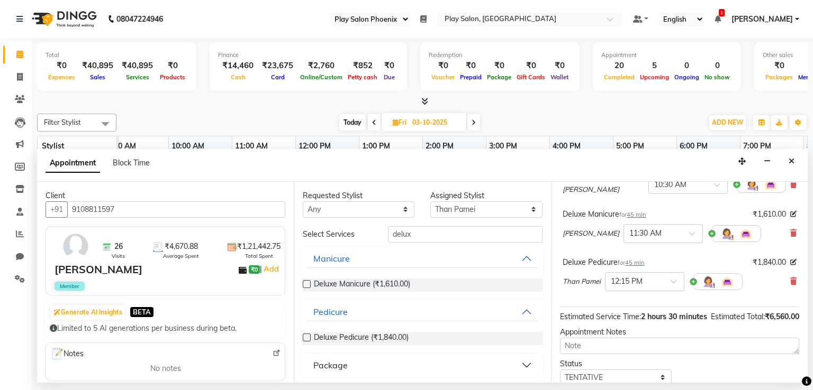
scroll to position [174, 0]
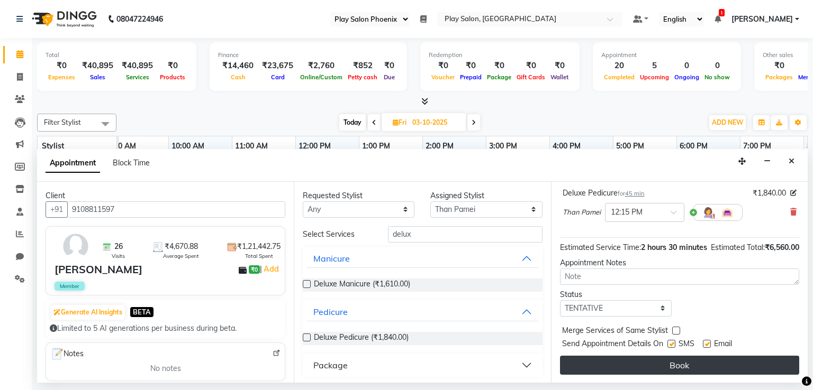
click at [639, 367] on button "Book" at bounding box center [679, 365] width 239 height 19
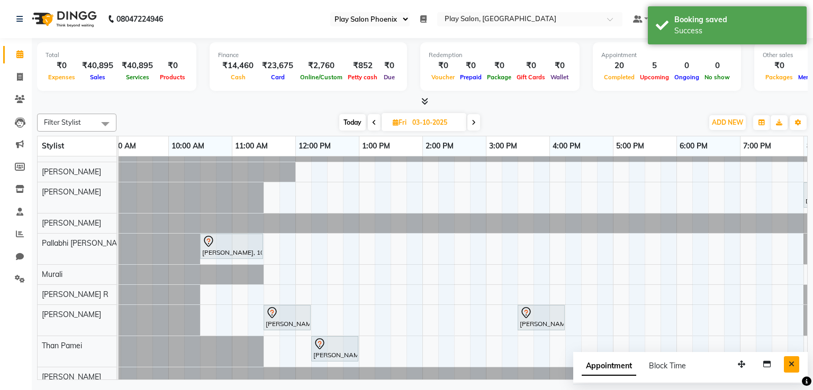
click at [789, 363] on icon "Close" at bounding box center [791, 364] width 6 height 7
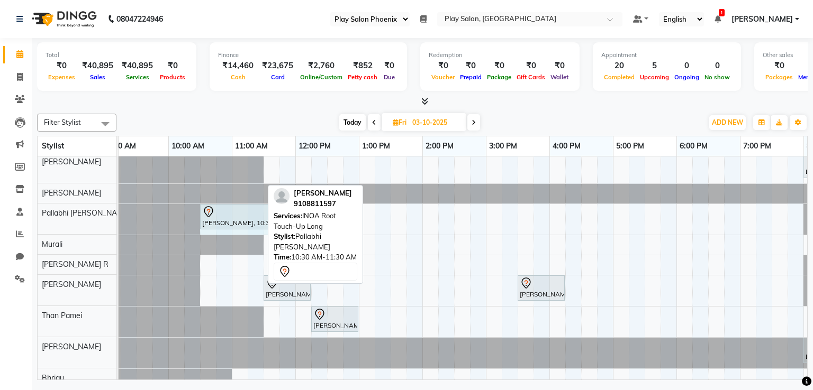
scroll to position [42, 0]
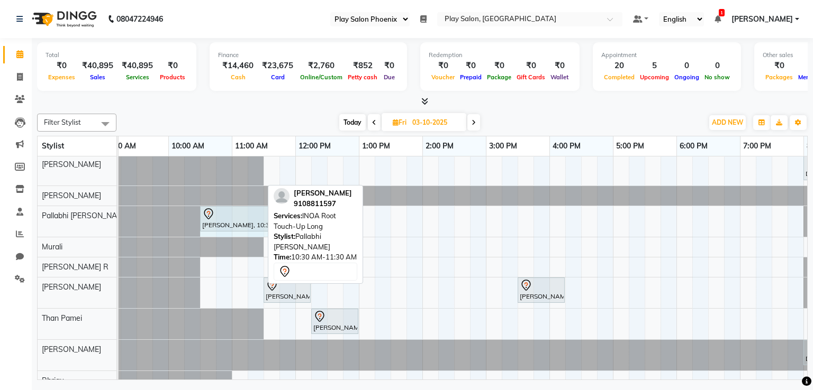
drag, startPoint x: 260, startPoint y: 172, endPoint x: 321, endPoint y: 189, distance: 62.6
click at [321, 189] on div "Filter Stylist Select All Md Iqbal Rosy Rongmei Sanjay V Albaz Ali Pallabhi Man…" at bounding box center [422, 245] width 770 height 271
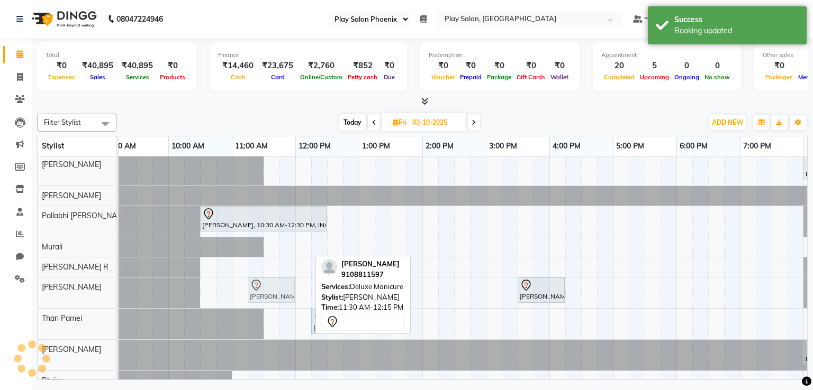
drag, startPoint x: 292, startPoint y: 294, endPoint x: 279, endPoint y: 294, distance: 12.7
click at [105, 294] on div "Sonia Fransasco, 11:30 AM-12:15 PM, Deluxe Manicure Jocob J, 03:30 PM-04:15 PM,…" at bounding box center [105, 293] width 0 height 31
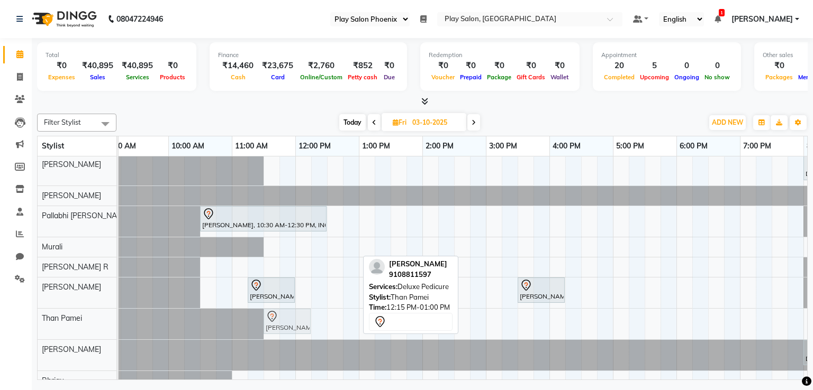
drag, startPoint x: 330, startPoint y: 316, endPoint x: 288, endPoint y: 318, distance: 41.8
click at [105, 318] on div "Sonia Fransasco, 12:15 PM-01:00 PM, Deluxe Pedicure Sonia Fransasco, 12:15 PM-0…" at bounding box center [105, 324] width 0 height 31
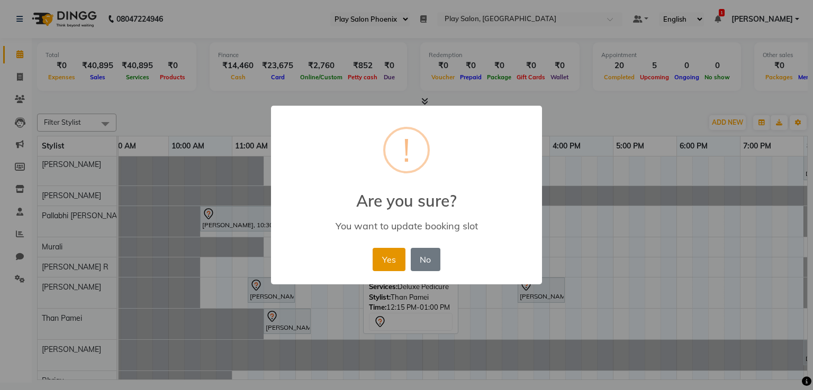
click at [393, 266] on button "Yes" at bounding box center [388, 259] width 32 height 23
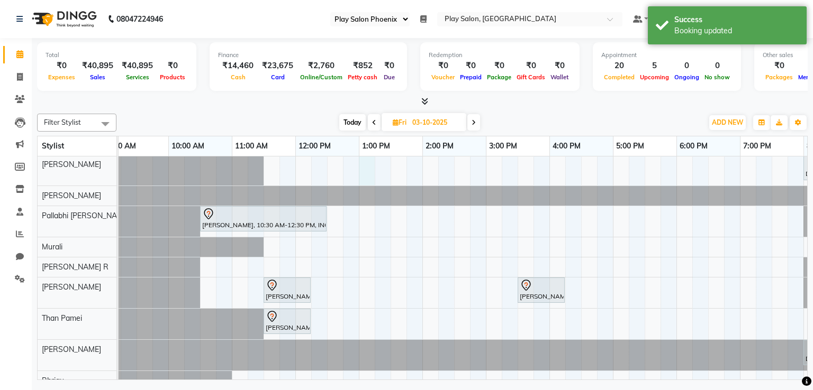
click at [365, 177] on div "Divya P, 08:00 PM-09:00 PM, Hair Cut Men (Head Stylist) Sonia Fransasco, 10:30 …" at bounding box center [549, 349] width 889 height 468
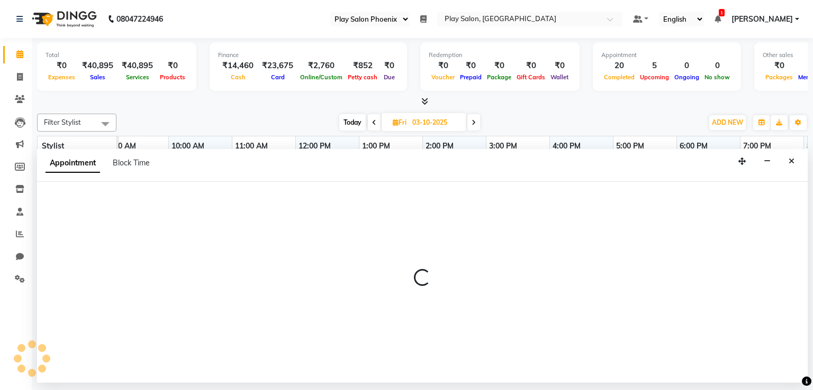
select select "81425"
select select "780"
select select "tentative"
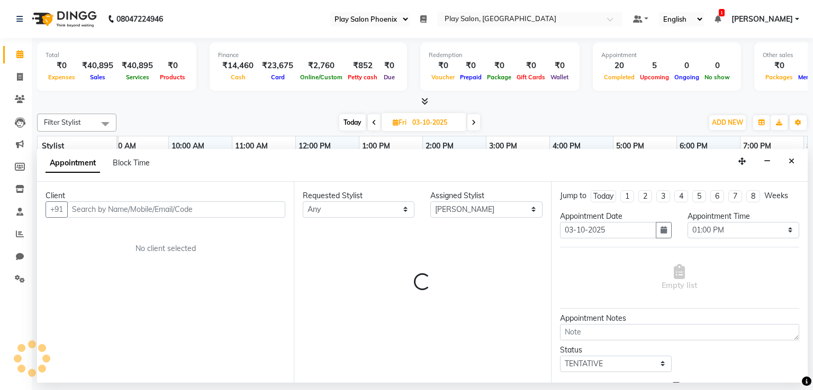
click at [196, 208] on input "text" at bounding box center [176, 210] width 218 height 16
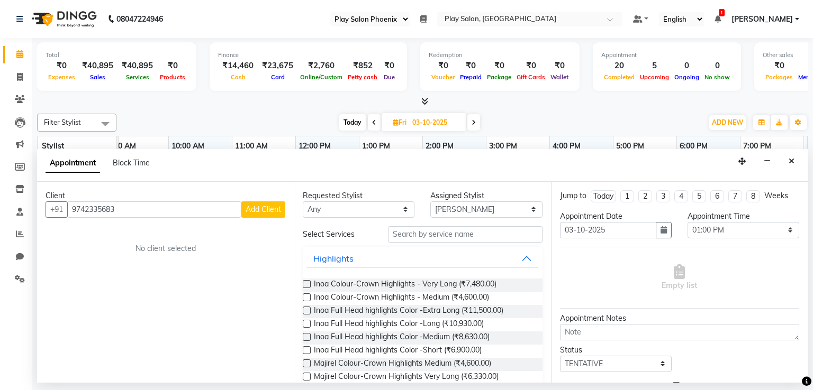
type input "9742335683"
click at [271, 209] on span "Add Client" at bounding box center [262, 210] width 35 height 10
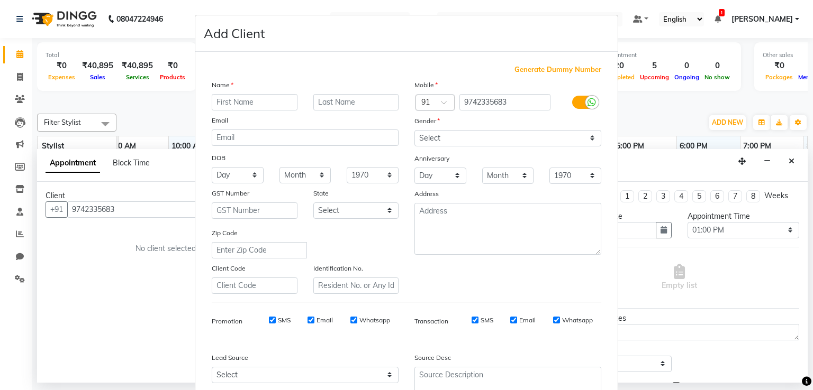
click at [265, 108] on input "text" at bounding box center [255, 102] width 86 height 16
type input "T"
type input "Andre"
click at [326, 105] on input "text" at bounding box center [356, 102] width 86 height 16
type input "A"
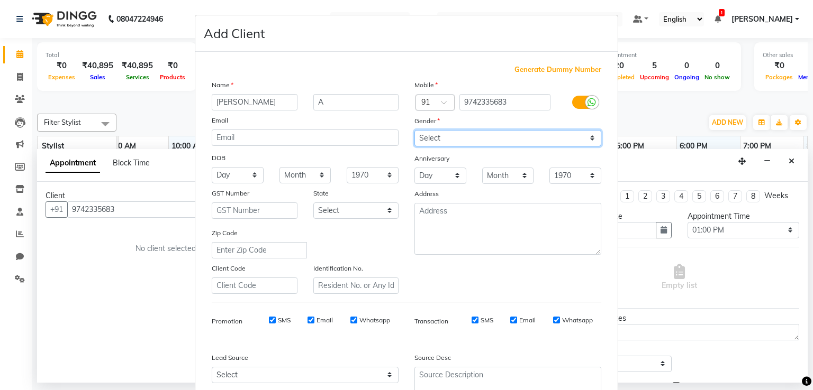
click at [417, 137] on select "Select Male Female Other Prefer Not To Say" at bounding box center [507, 138] width 187 height 16
select select "male"
click at [414, 131] on select "Select Male Female Other Prefer Not To Say" at bounding box center [507, 138] width 187 height 16
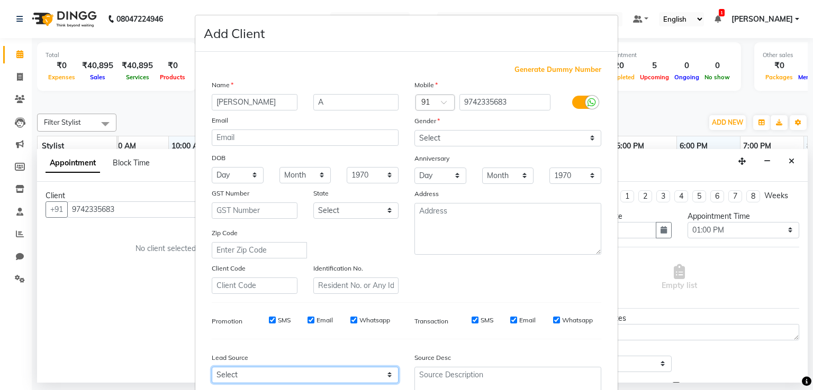
click at [341, 376] on select "Select Walk-in Internet Friend Word of Mouth Advertisement Facebook JustDial Go…" at bounding box center [305, 375] width 187 height 16
select select "54886"
click at [212, 371] on select "Select Walk-in Internet Friend Word of Mouth Advertisement Facebook JustDial Go…" at bounding box center [305, 375] width 187 height 16
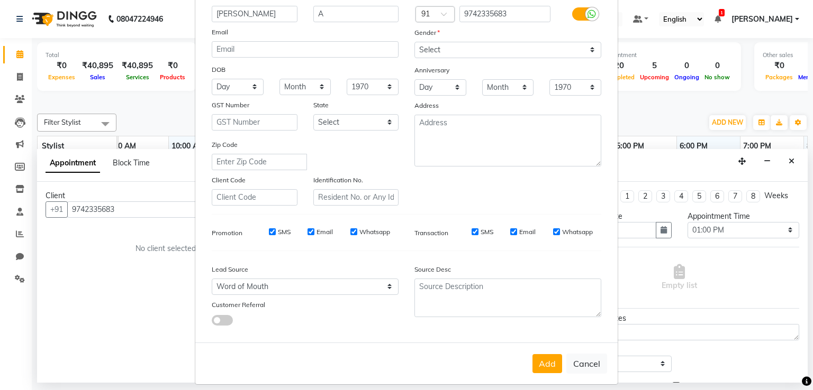
scroll to position [103, 0]
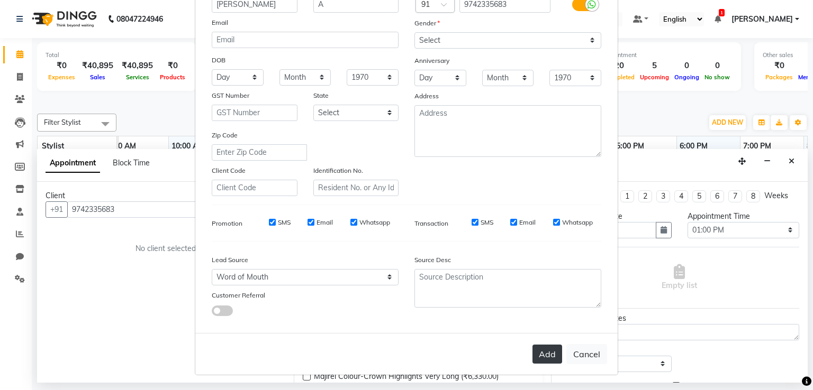
click at [537, 356] on button "Add" at bounding box center [547, 354] width 30 height 19
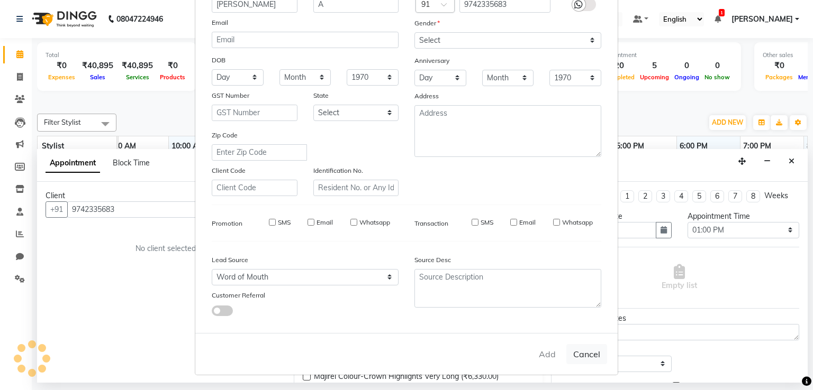
select select
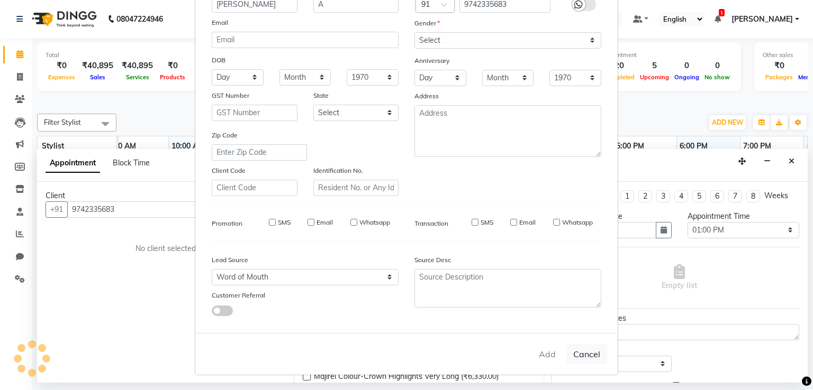
select select
checkbox input "false"
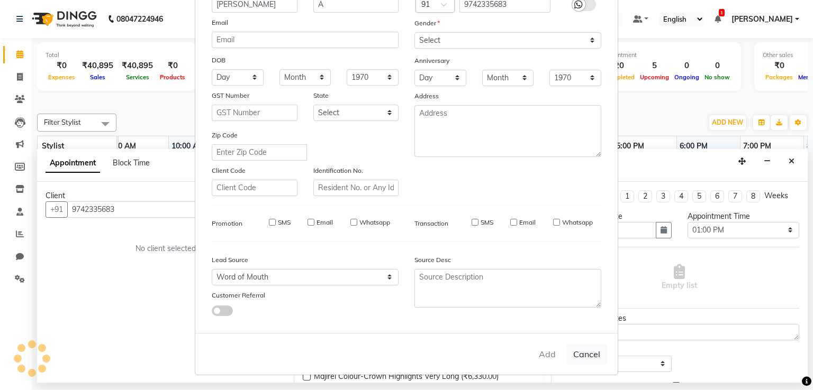
checkbox input "false"
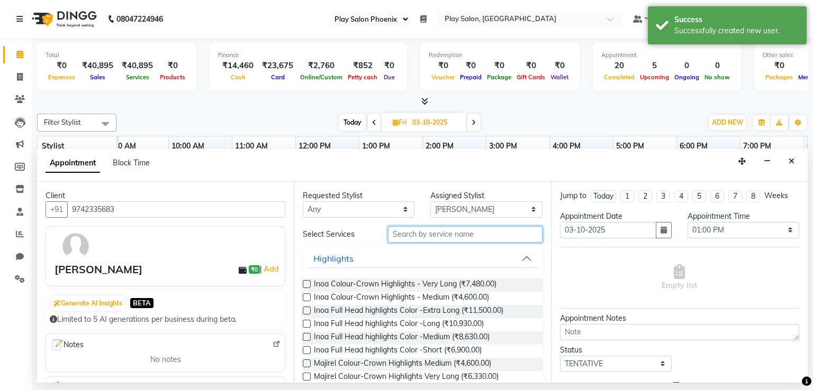
click at [495, 231] on input "text" at bounding box center [465, 234] width 154 height 16
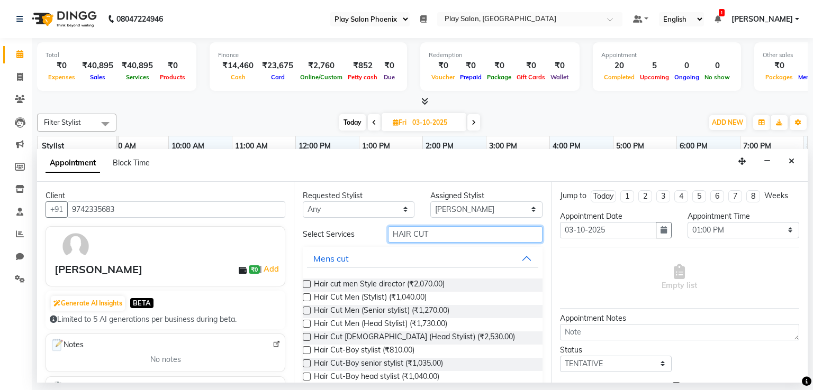
type input "HAIR CUT"
click at [307, 323] on label at bounding box center [307, 324] width 8 height 8
click at [307, 323] on input "checkbox" at bounding box center [306, 325] width 7 height 7
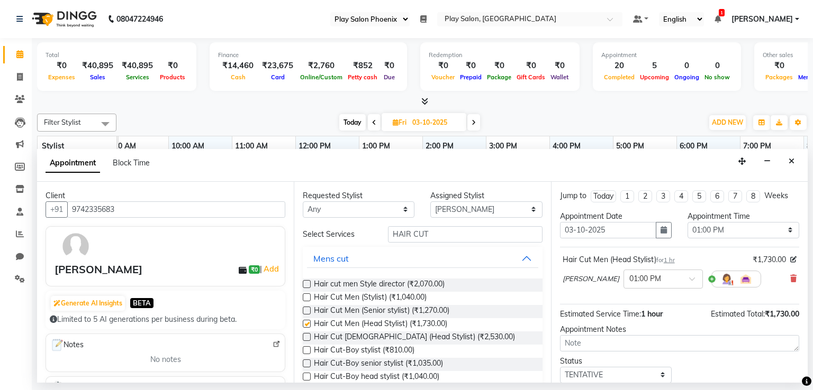
checkbox input "false"
click at [434, 235] on input "HAIR CUT" at bounding box center [465, 234] width 154 height 16
type input "H"
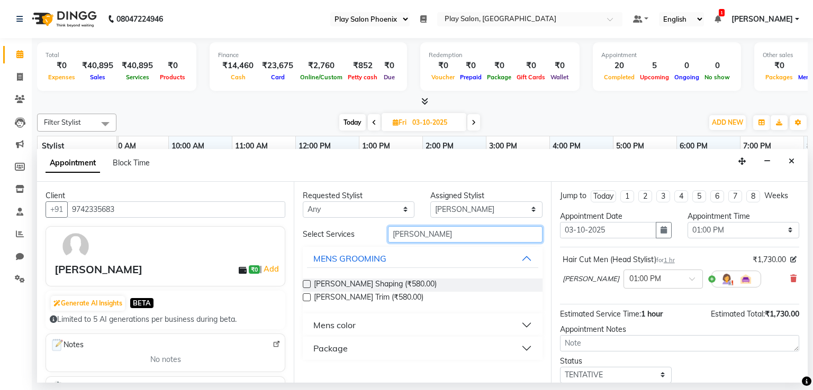
type input "BEARD"
click at [306, 281] on label at bounding box center [307, 284] width 8 height 8
click at [306, 282] on input "checkbox" at bounding box center [306, 285] width 7 height 7
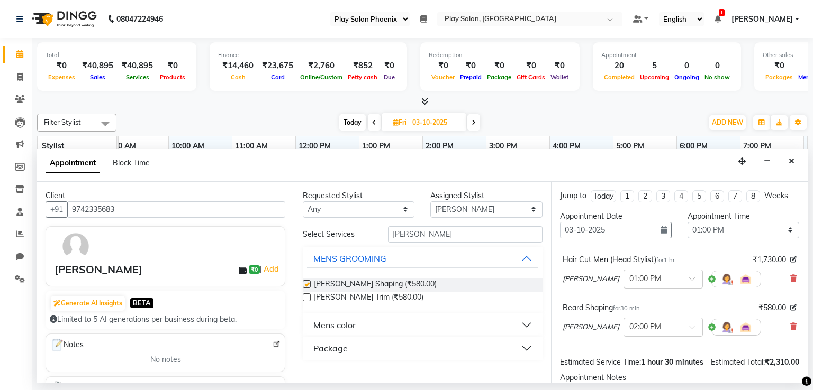
checkbox input "false"
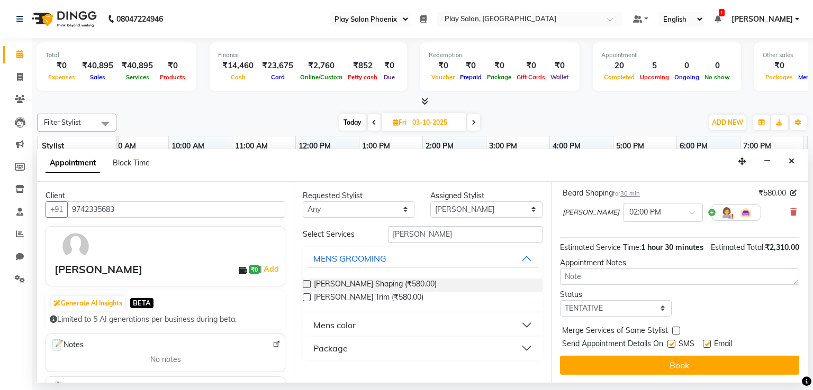
scroll to position [125, 0]
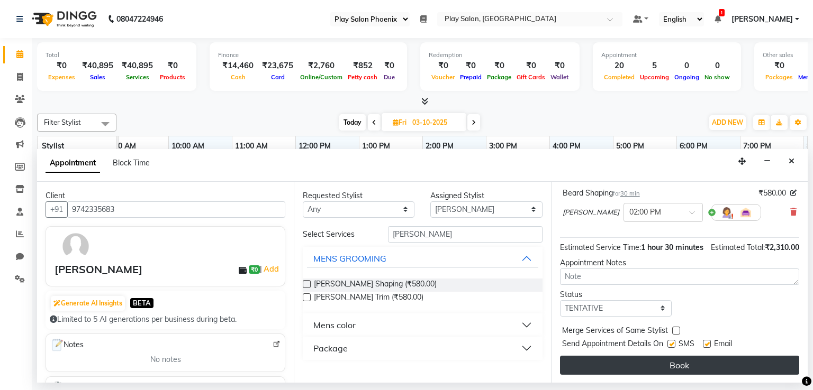
click at [686, 365] on button "Book" at bounding box center [679, 365] width 239 height 19
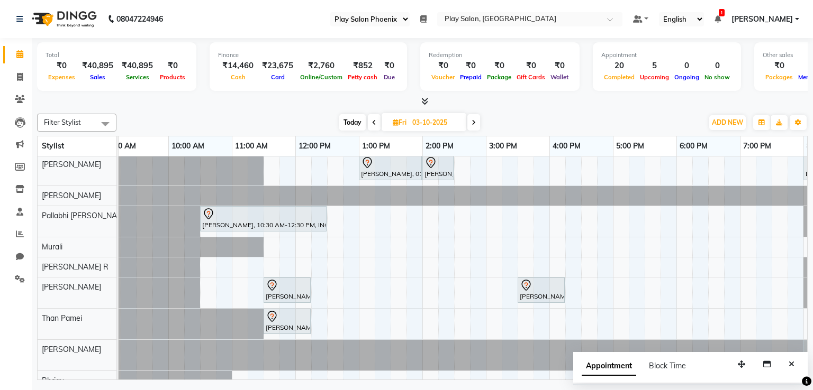
click at [476, 122] on span at bounding box center [473, 122] width 13 height 16
type input "04-10-2025"
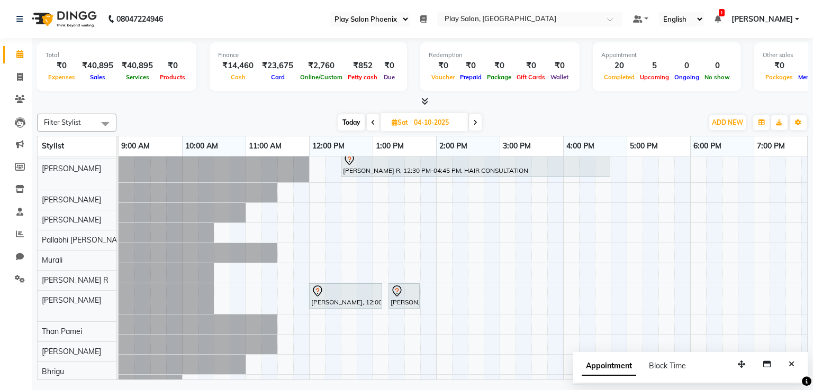
scroll to position [47, 0]
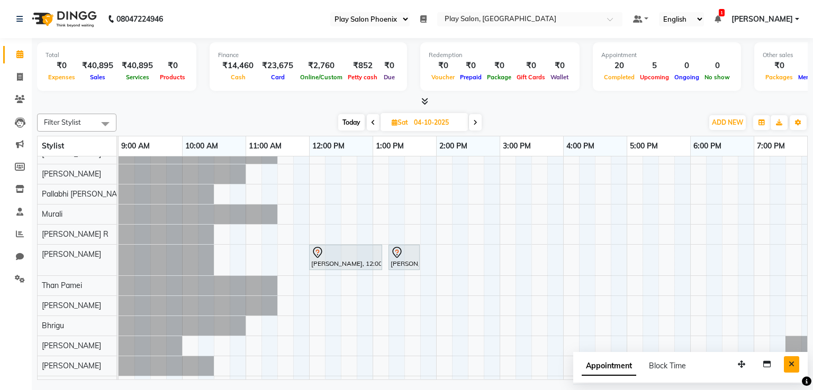
click at [790, 367] on icon "Close" at bounding box center [791, 364] width 6 height 7
